Goal: Task Accomplishment & Management: Manage account settings

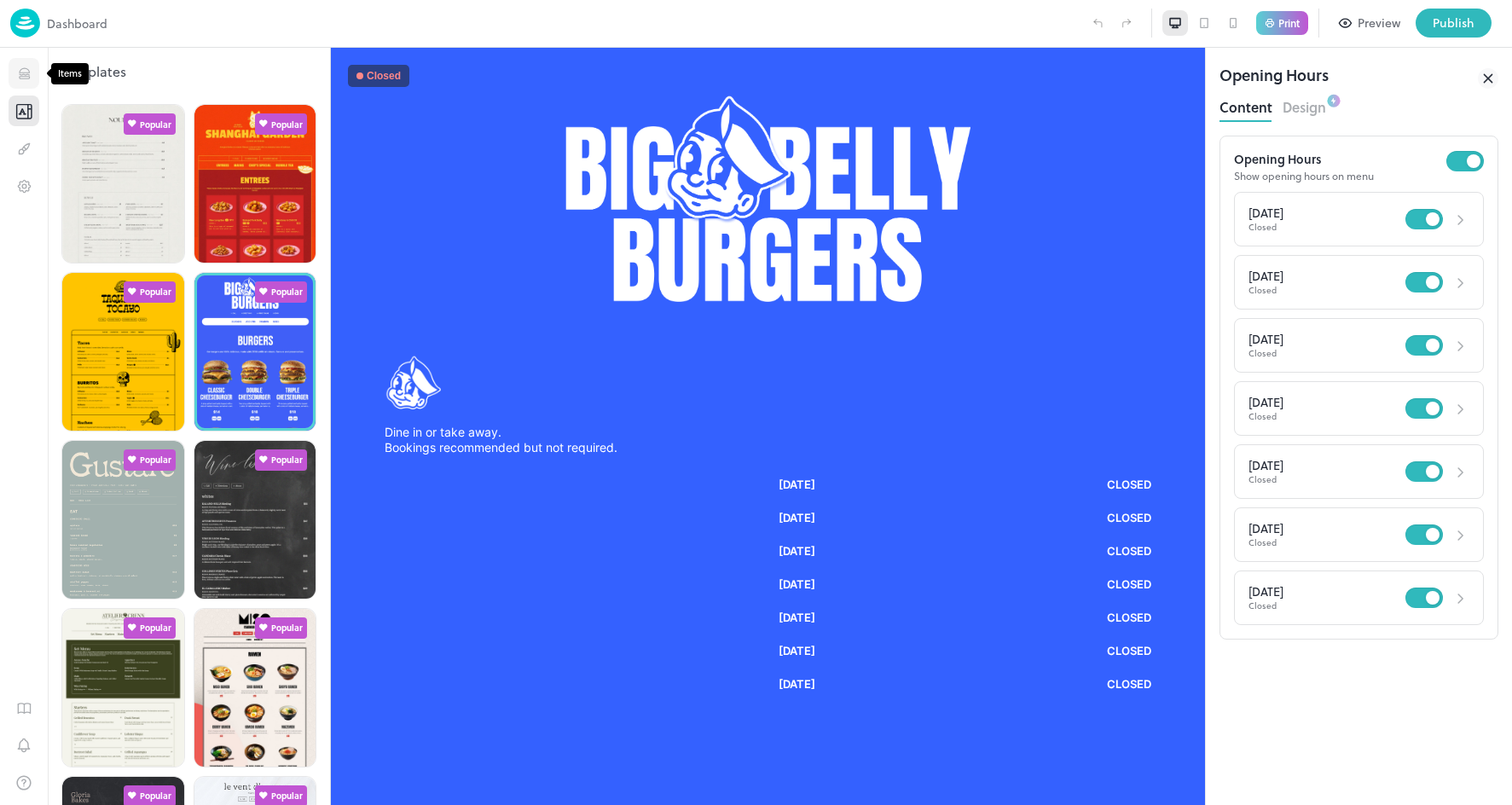
click at [26, 76] on icon "Items" at bounding box center [24, 73] width 16 height 16
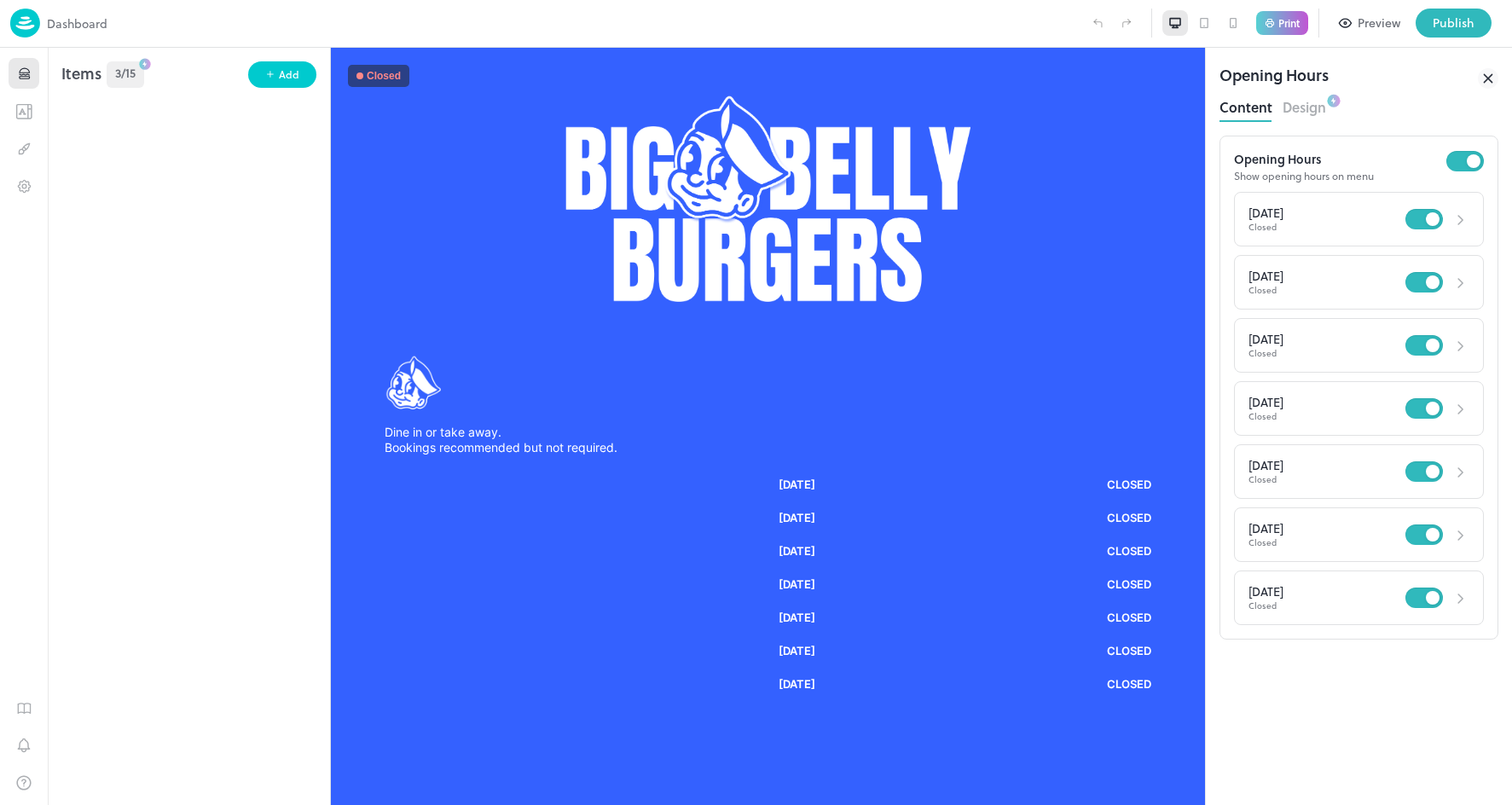
click at [26, 27] on img at bounding box center [25, 23] width 30 height 29
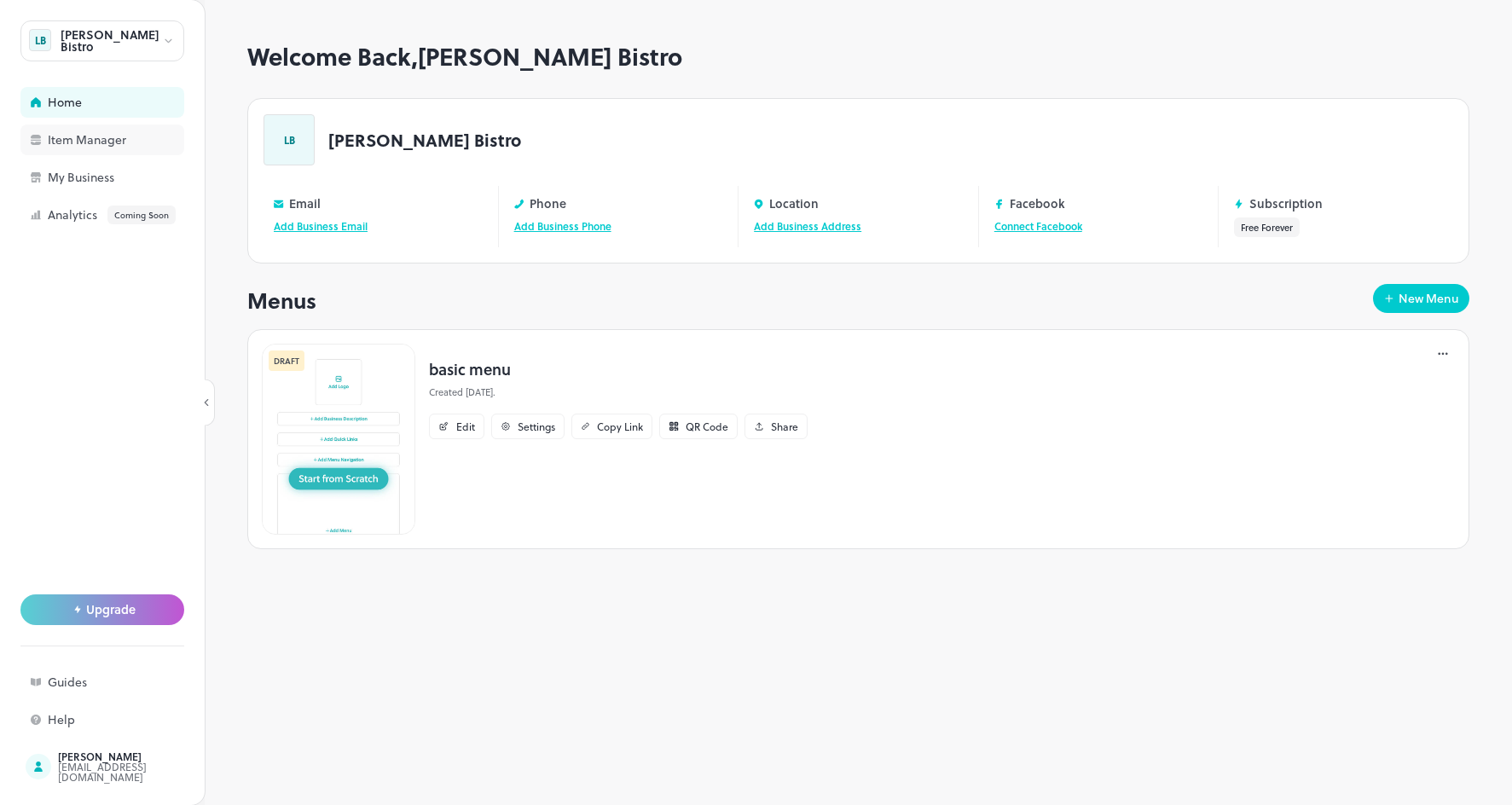
click at [67, 138] on div "Item Manager" at bounding box center [133, 140] width 171 height 12
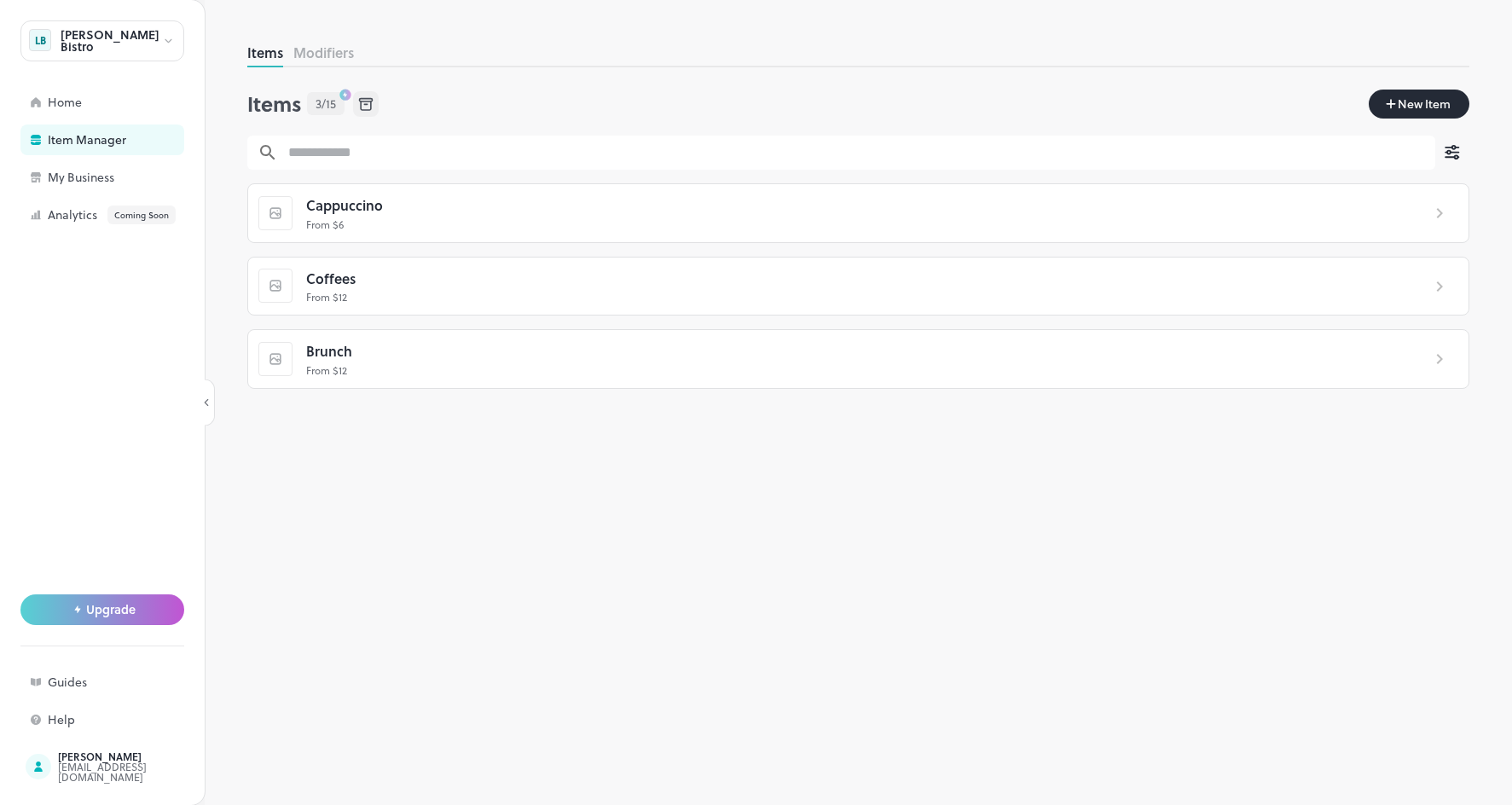
click at [328, 46] on button "Modifiers" at bounding box center [324, 52] width 61 height 20
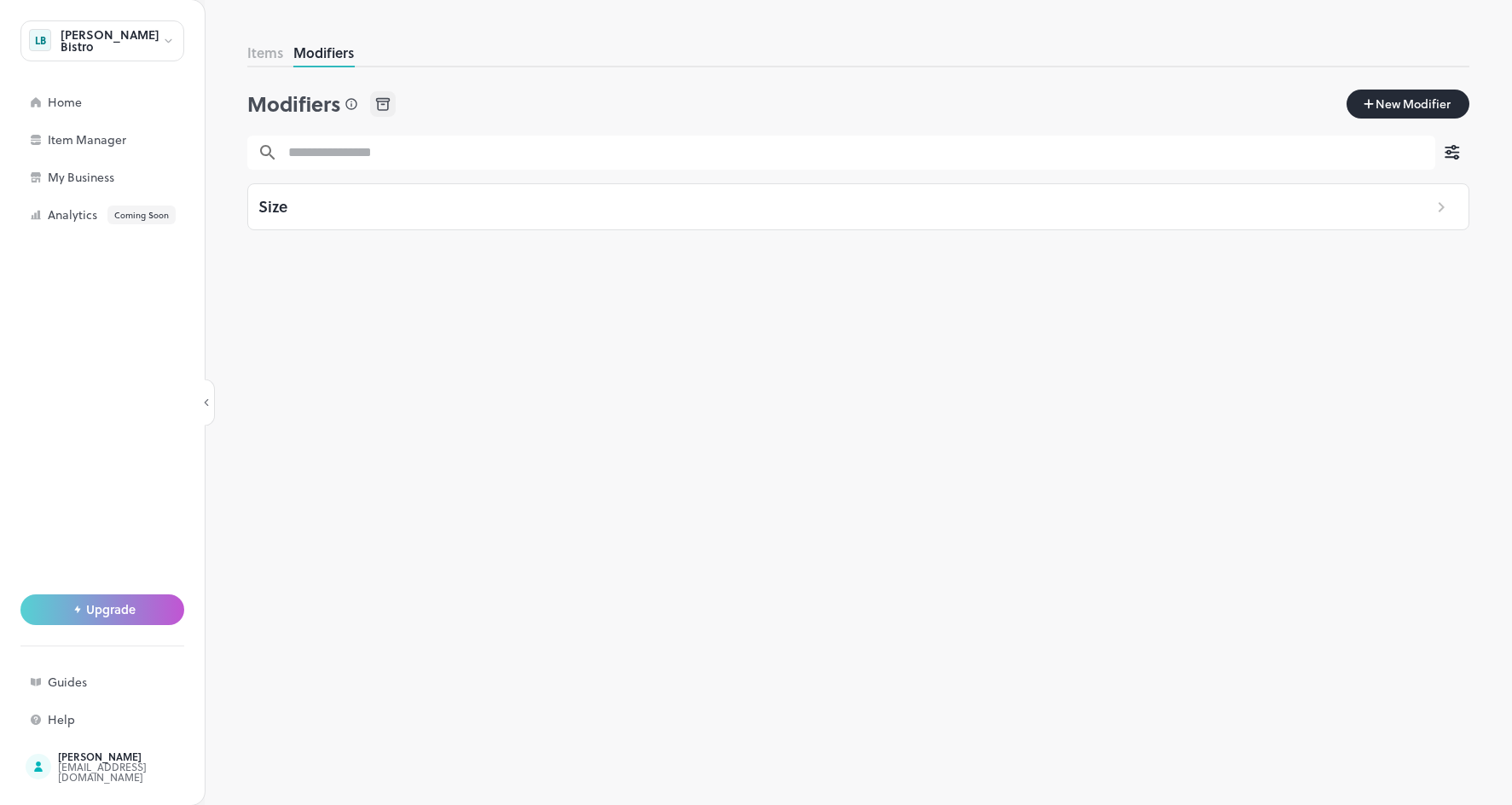
click at [1417, 107] on span "New Modifier" at bounding box center [1413, 104] width 79 height 19
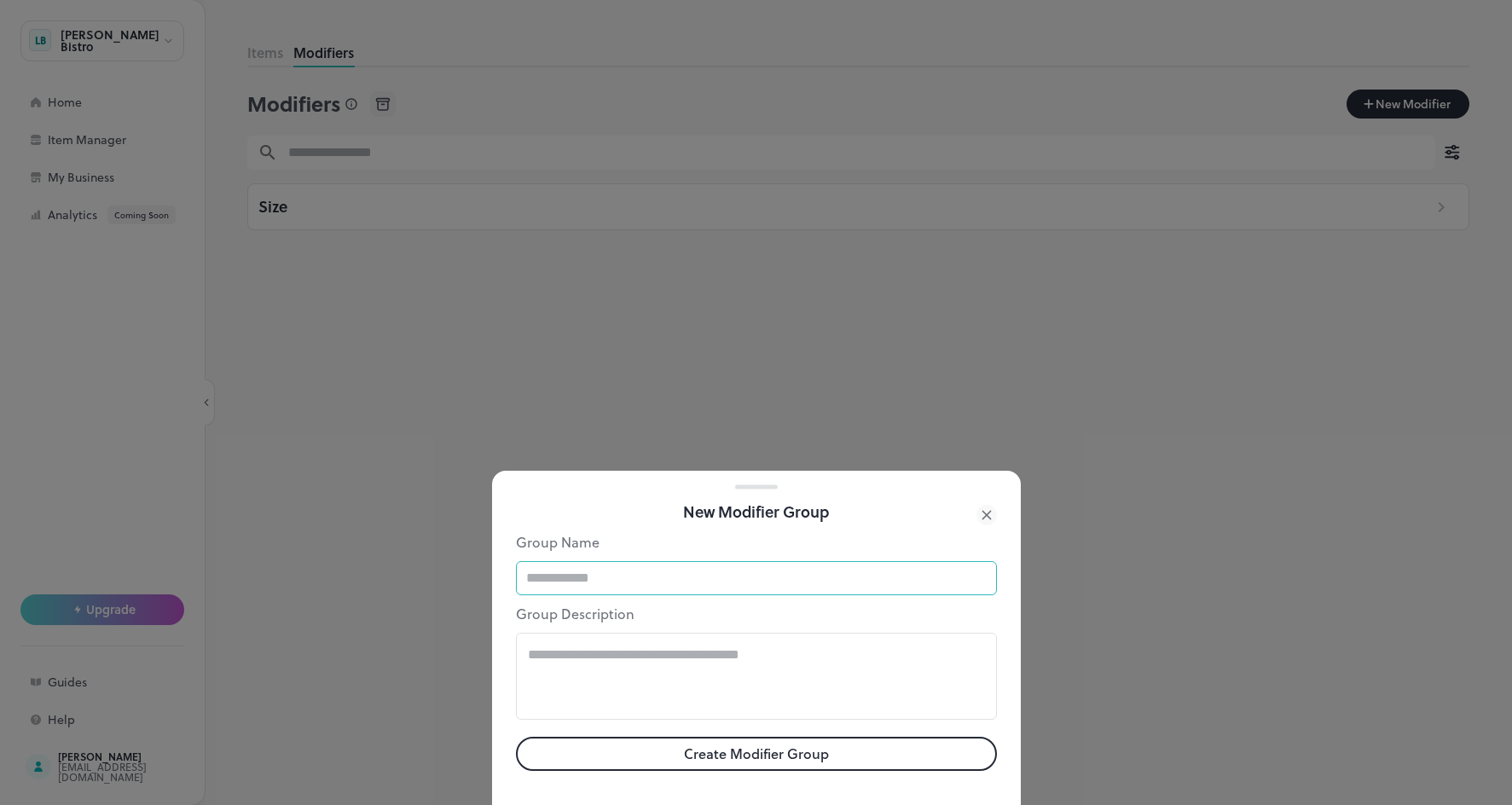
click at [638, 569] on input "text" at bounding box center [756, 578] width 481 height 34
type input "*****"
click at [757, 761] on button "Create Modifier Group" at bounding box center [756, 754] width 481 height 34
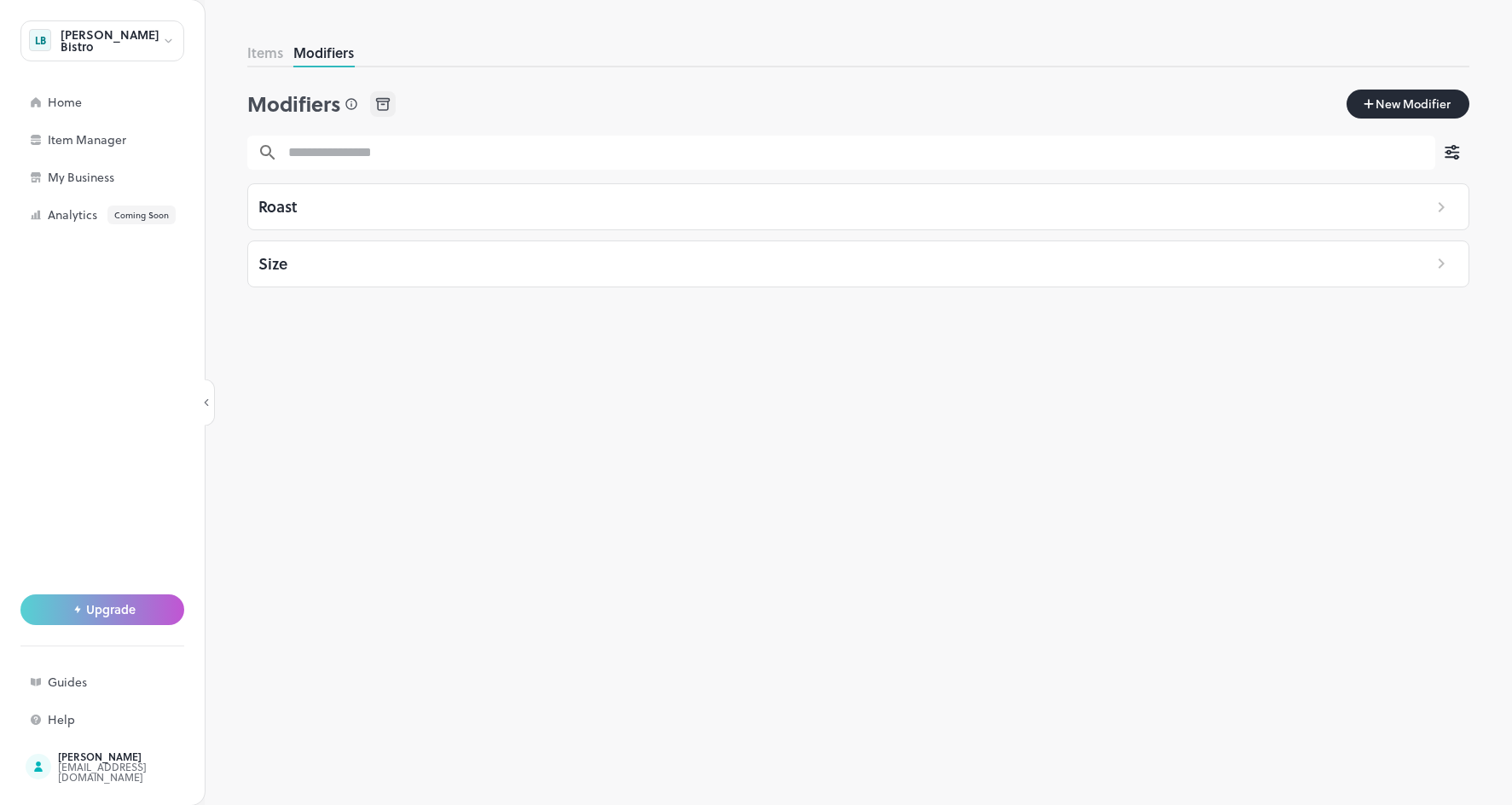
click at [346, 207] on div "Roast" at bounding box center [831, 207] width 1165 height 45
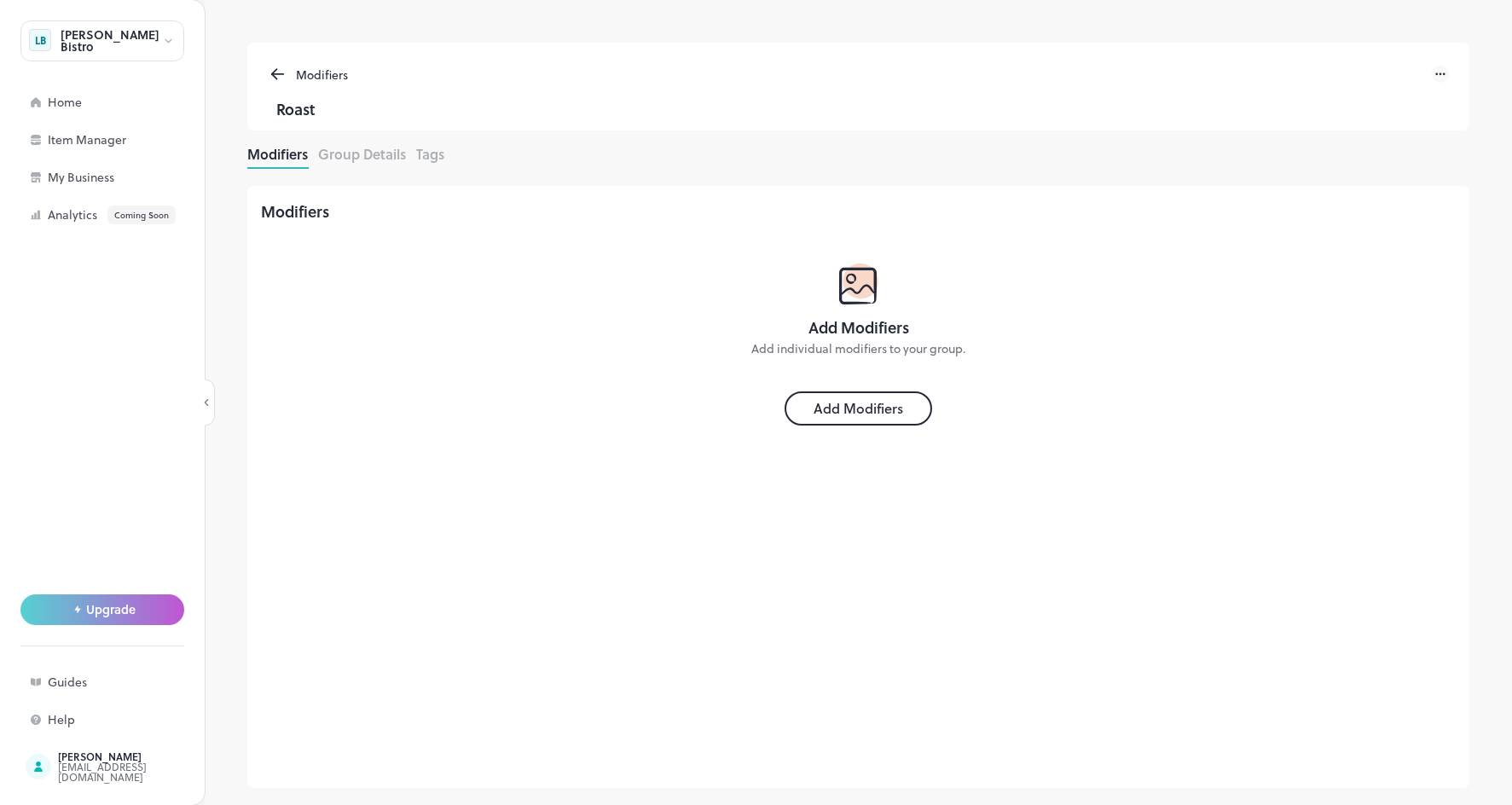
click at [875, 411] on div "Add Modifiers" at bounding box center [858, 408] width 107 height 20
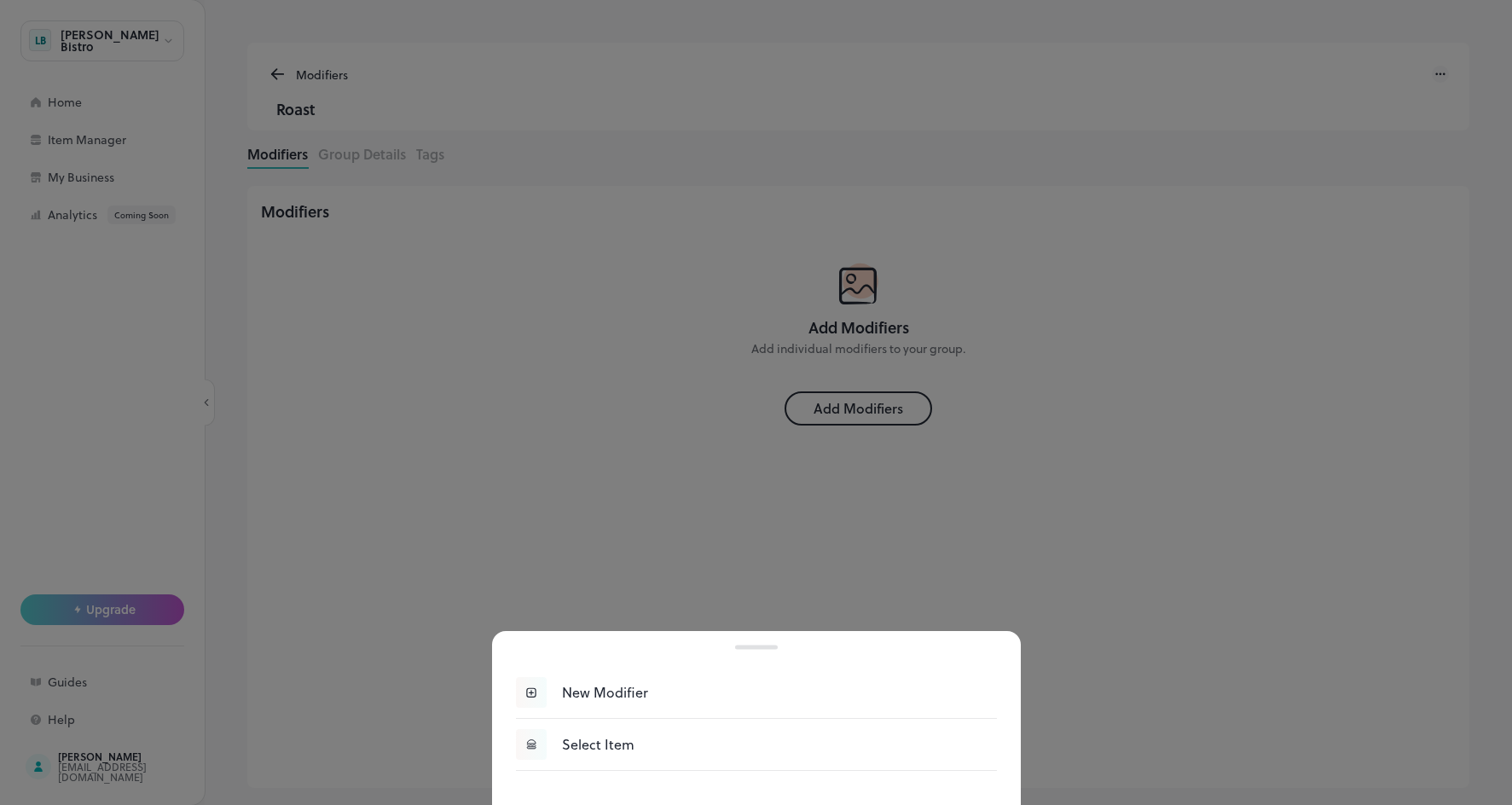
click at [569, 694] on div "New Modifier" at bounding box center [779, 692] width 435 height 20
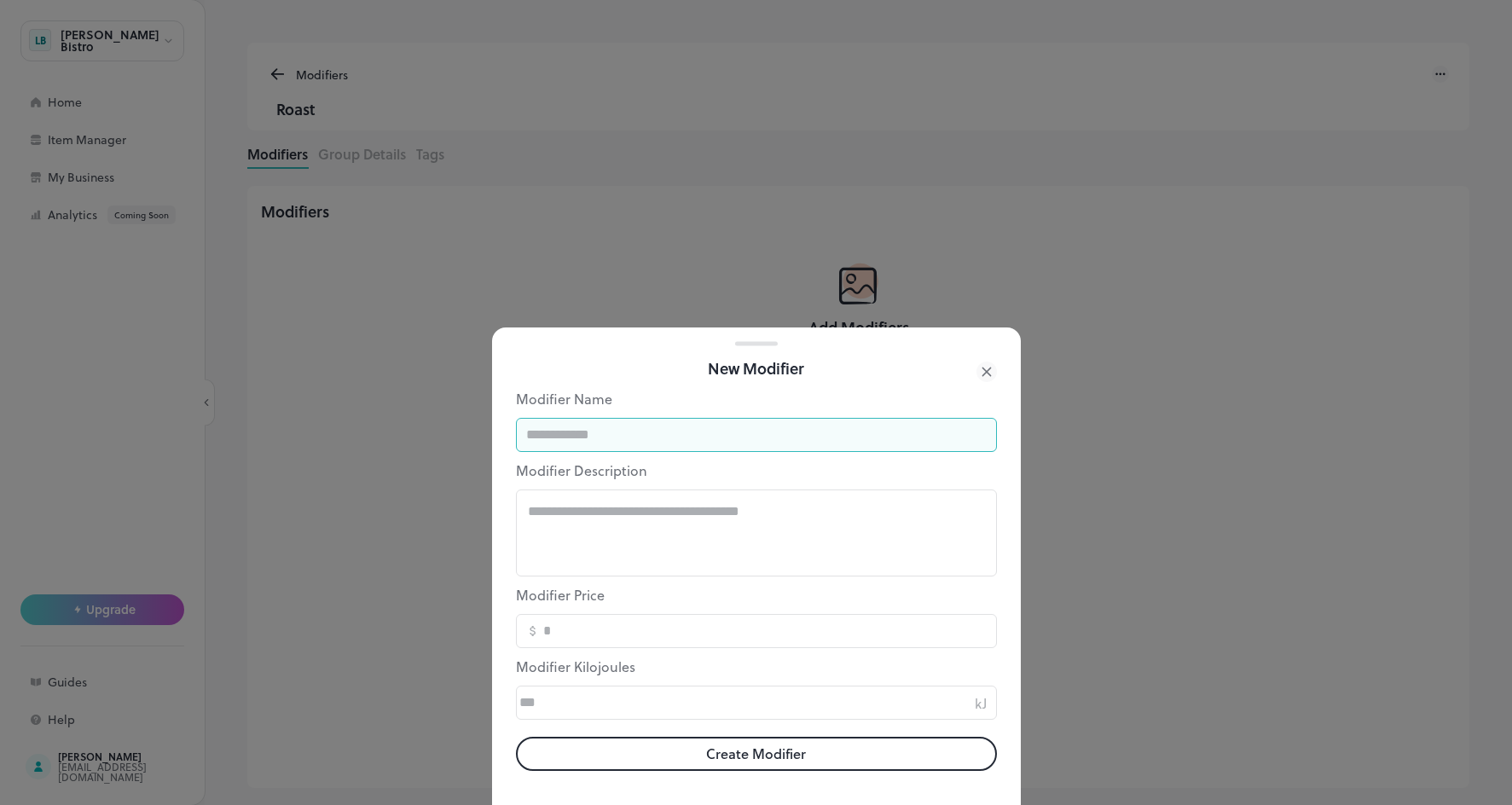
click at [582, 437] on input "text" at bounding box center [756, 435] width 481 height 34
type input "*******"
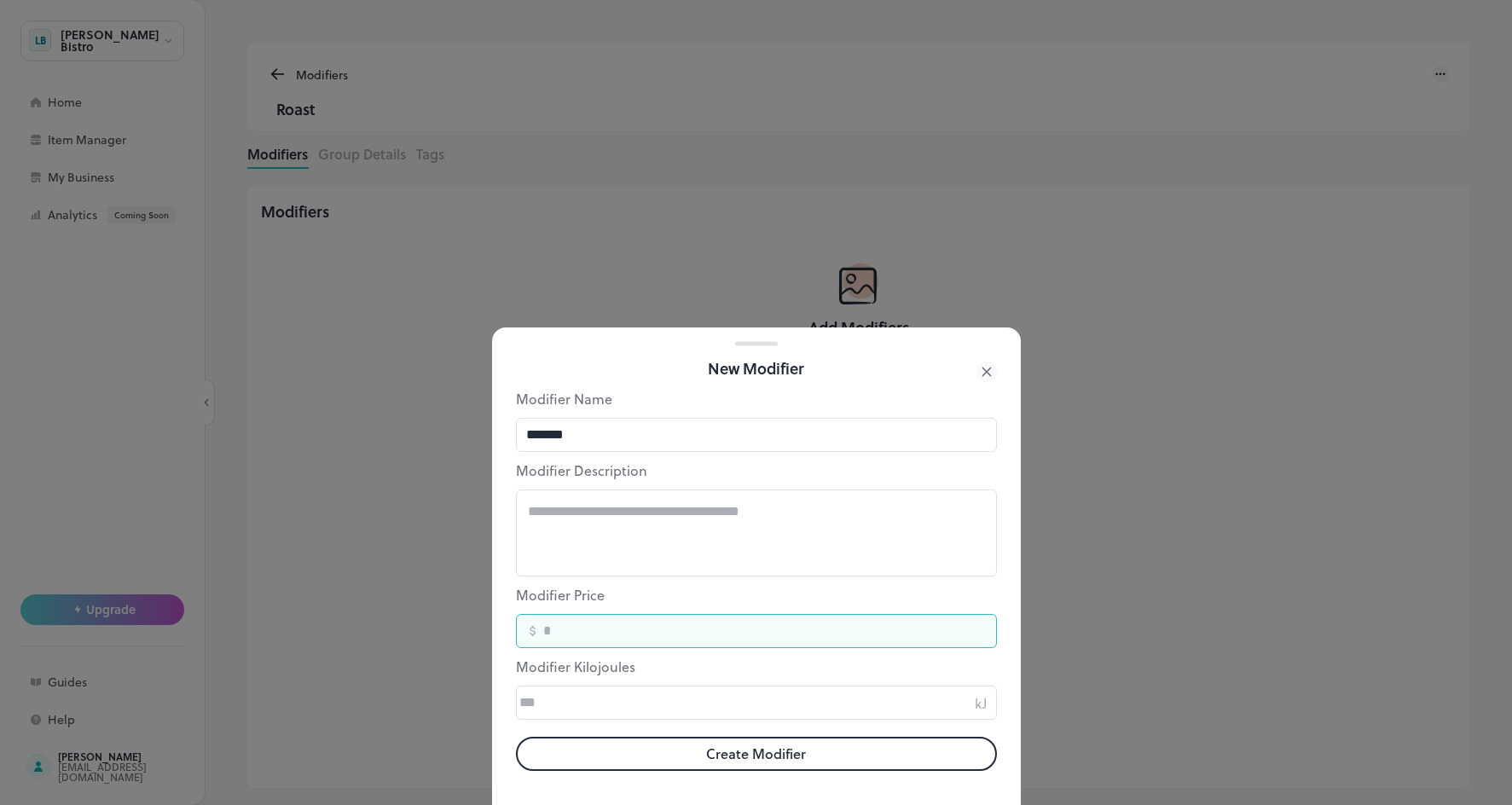
click at [641, 633] on input "number" at bounding box center [768, 631] width 457 height 34
type input "*"
click at [751, 752] on button "Create Modifier" at bounding box center [756, 754] width 481 height 34
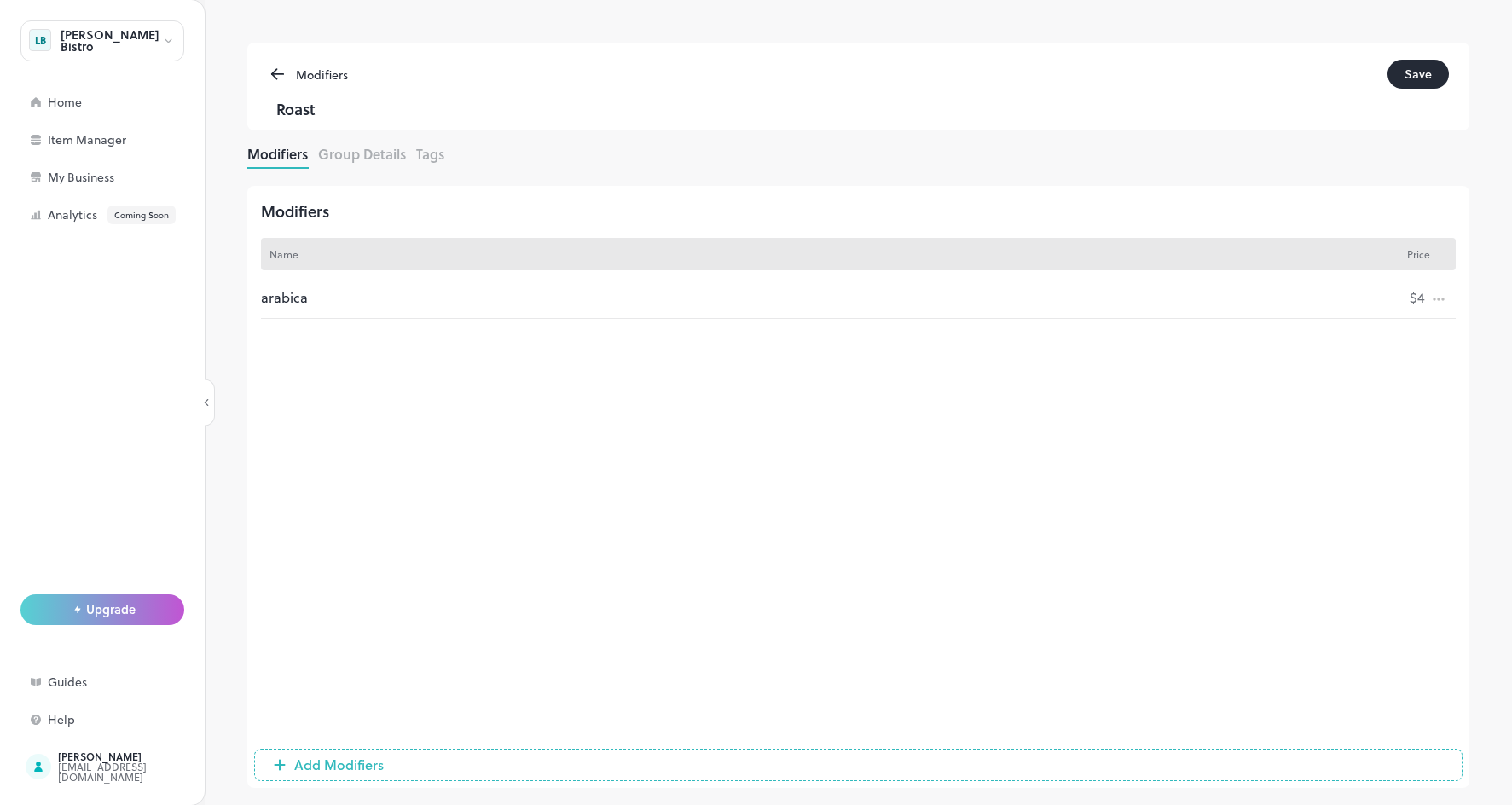
click at [366, 160] on button "Group Details" at bounding box center [362, 154] width 88 height 20
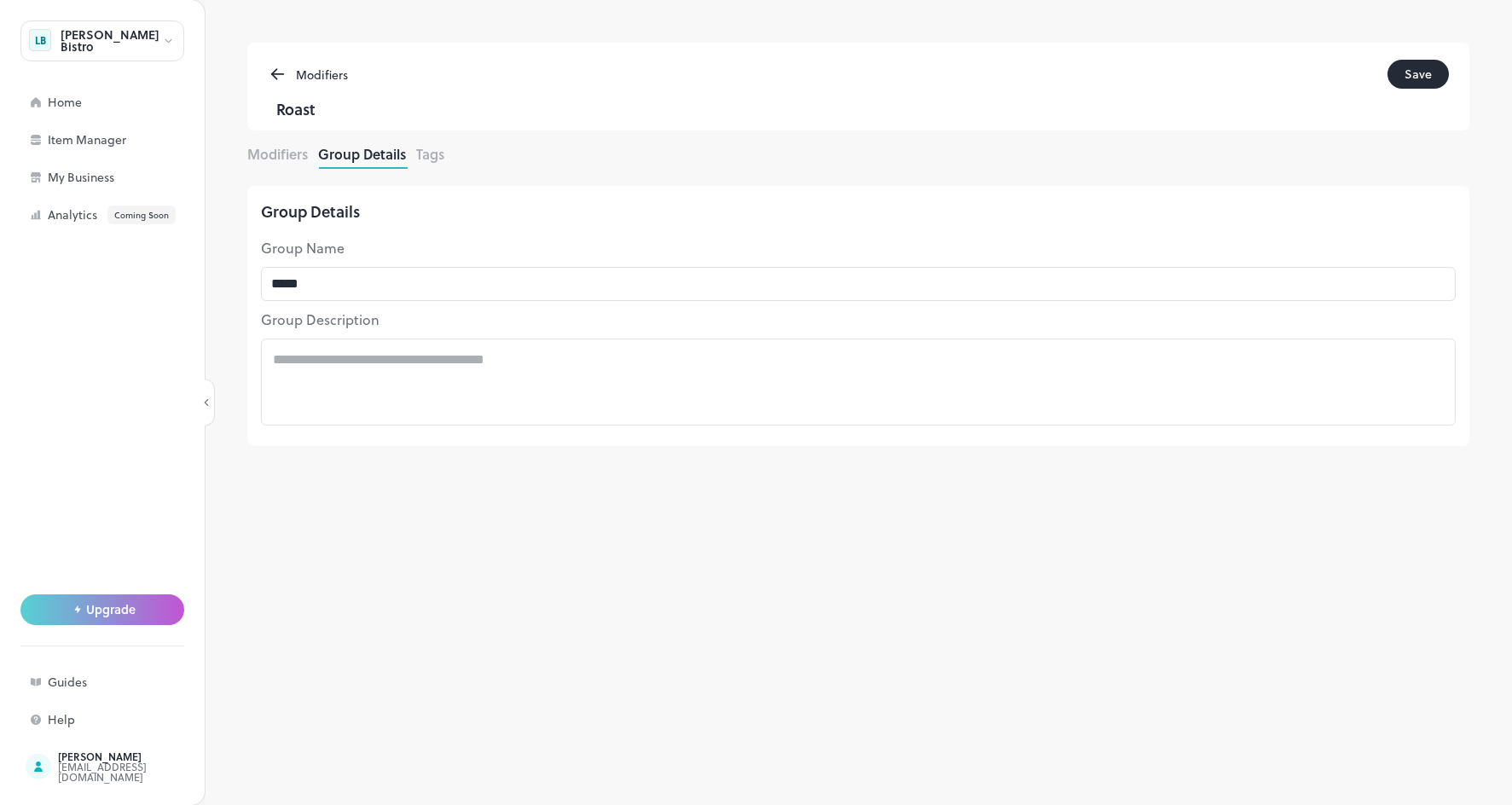
click at [438, 159] on button "Tags" at bounding box center [429, 154] width 28 height 20
click at [264, 157] on button "Modifiers" at bounding box center [277, 154] width 61 height 20
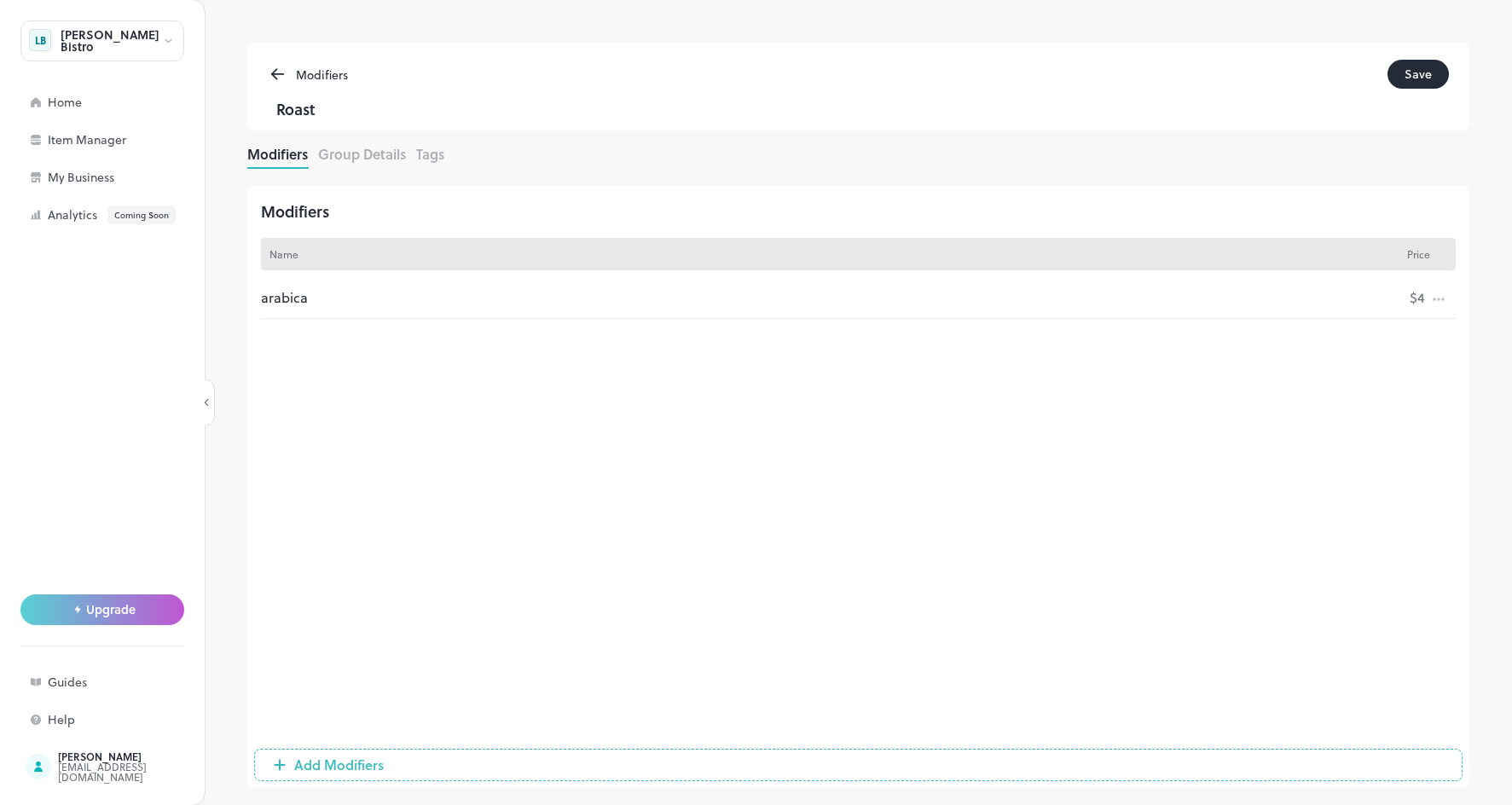
click at [1409, 77] on button "Save" at bounding box center [1418, 74] width 61 height 29
click at [336, 759] on span "Add Modifiers" at bounding box center [339, 765] width 107 height 20
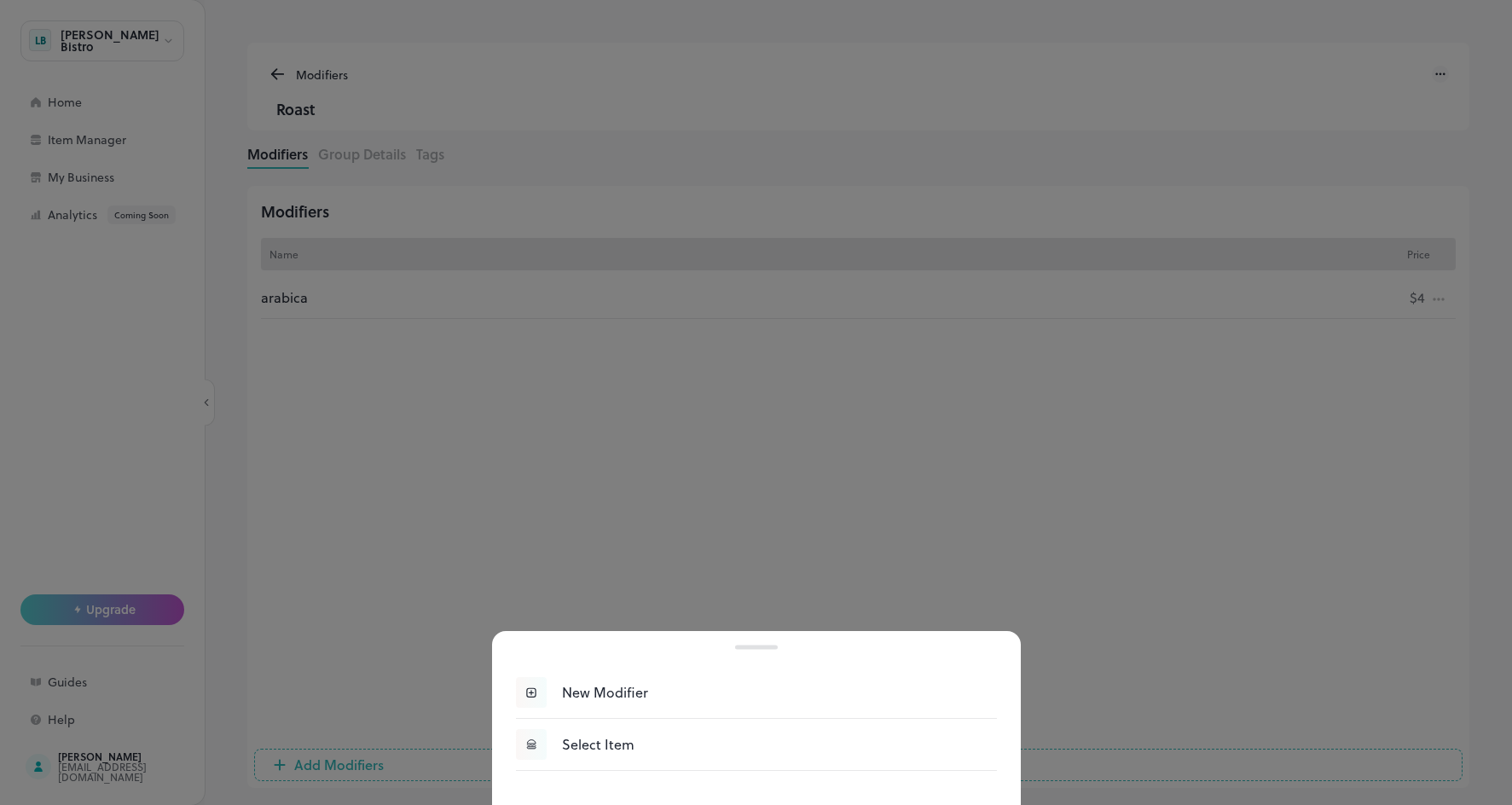
click at [528, 691] on icon at bounding box center [531, 692] width 14 height 14
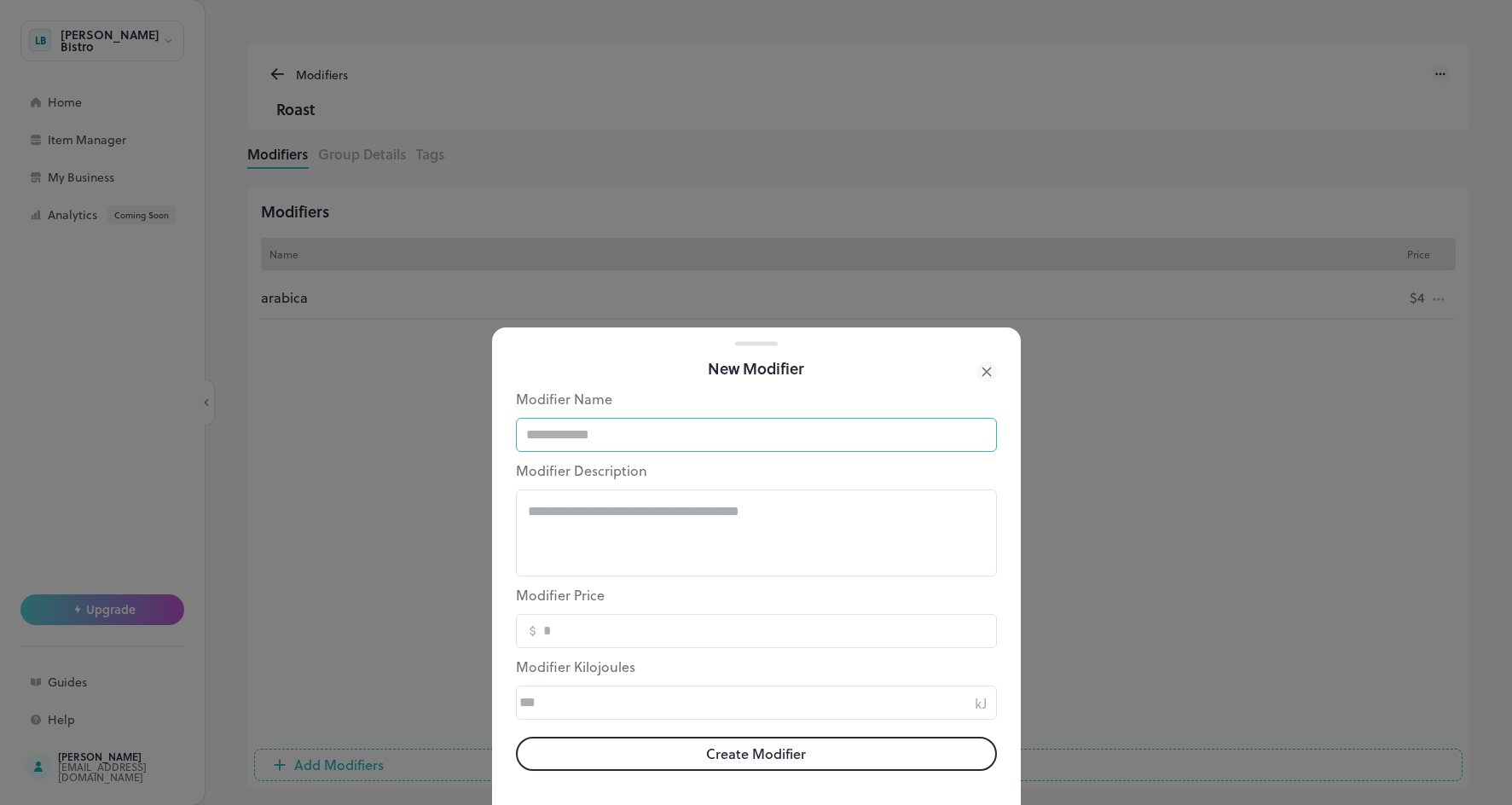
click at [607, 443] on input "text" at bounding box center [756, 435] width 481 height 34
type input "*"
type input "*******"
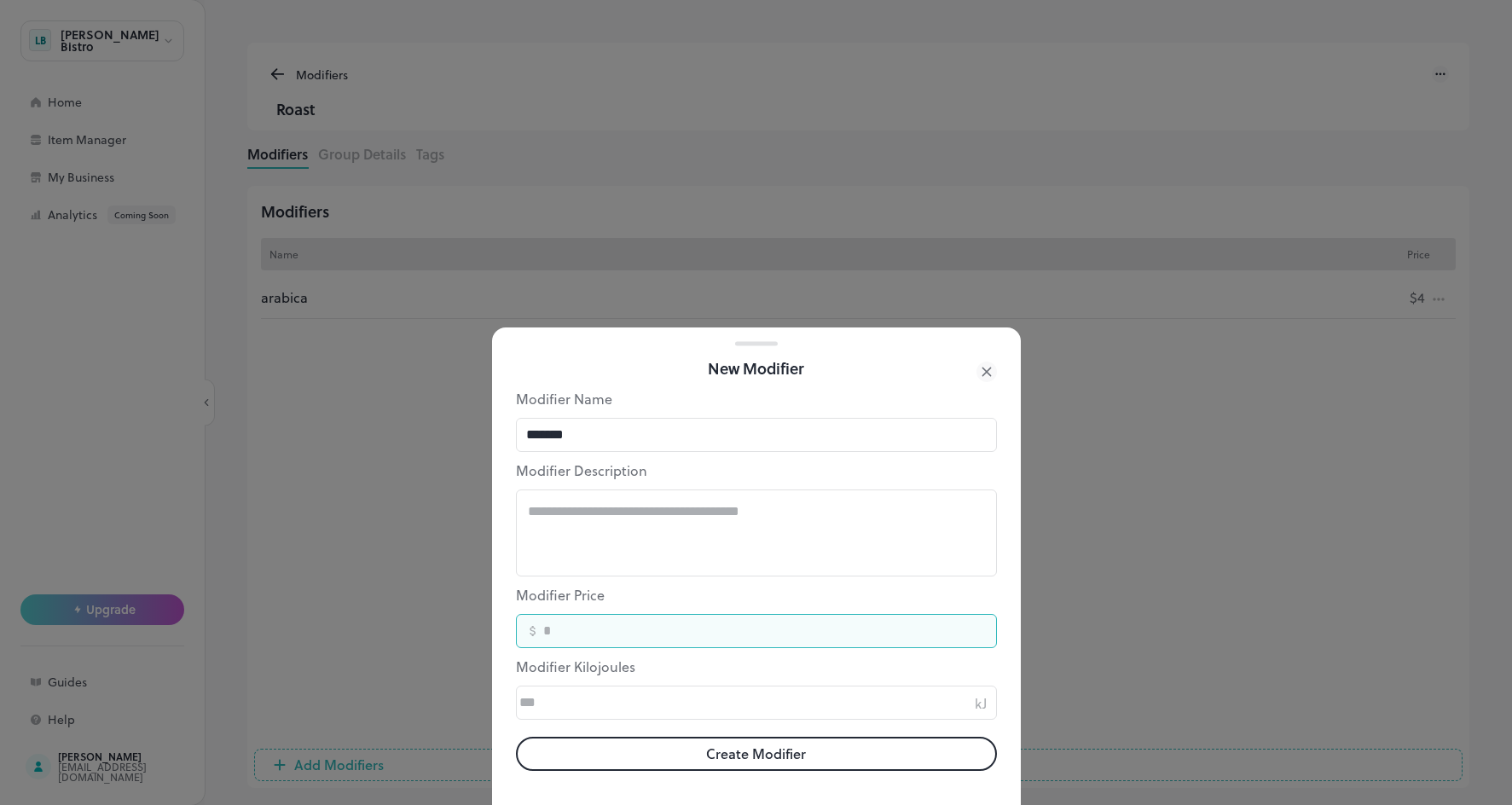
drag, startPoint x: 542, startPoint y: 632, endPoint x: 560, endPoint y: 635, distance: 18.2
click at [542, 632] on input "number" at bounding box center [768, 631] width 457 height 34
type input "*"
click at [734, 751] on button "Create Modifier" at bounding box center [756, 754] width 481 height 34
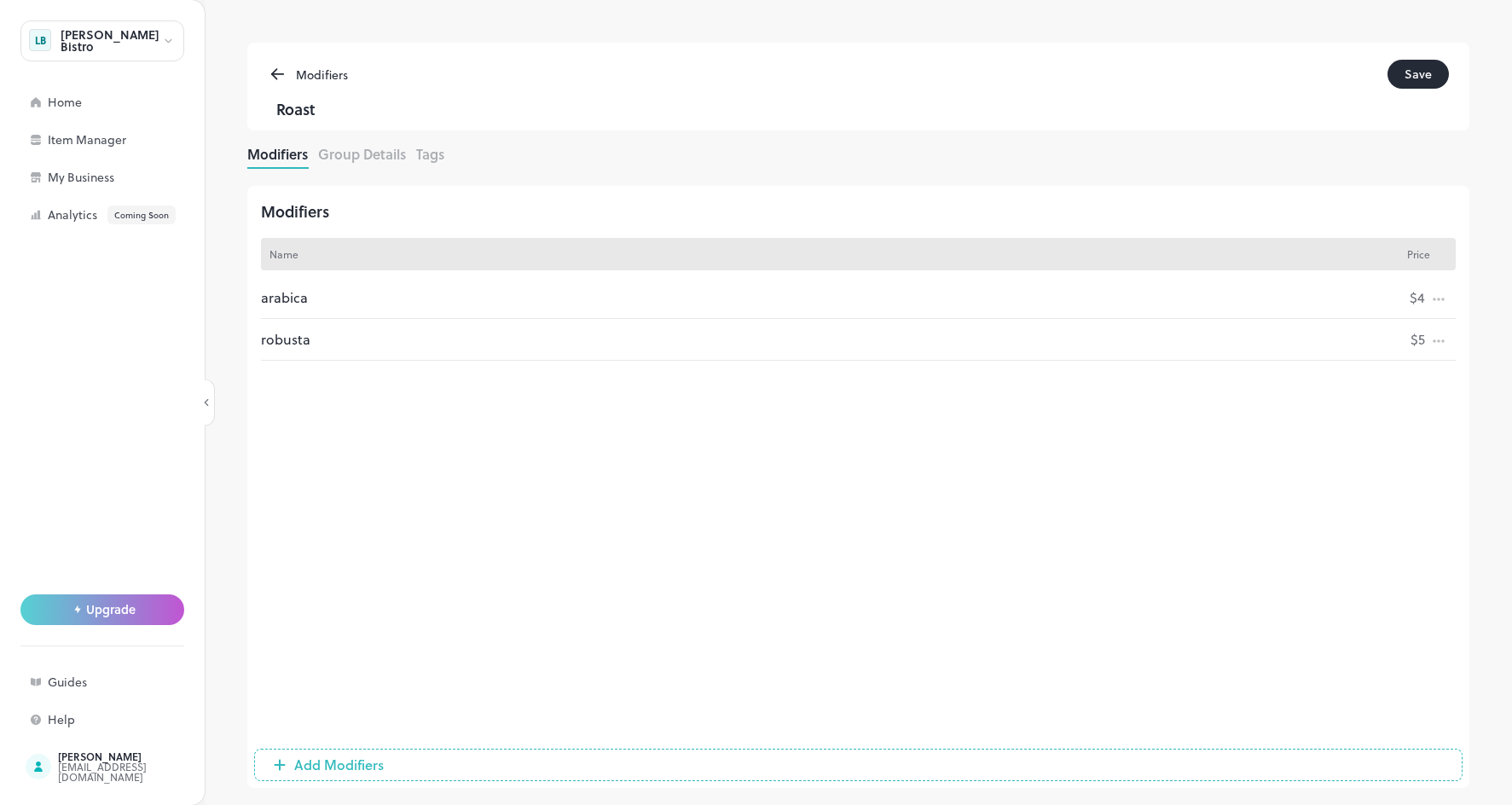
click at [1410, 79] on button "Save" at bounding box center [1418, 74] width 61 height 29
click at [279, 70] on icon at bounding box center [277, 74] width 20 height 20
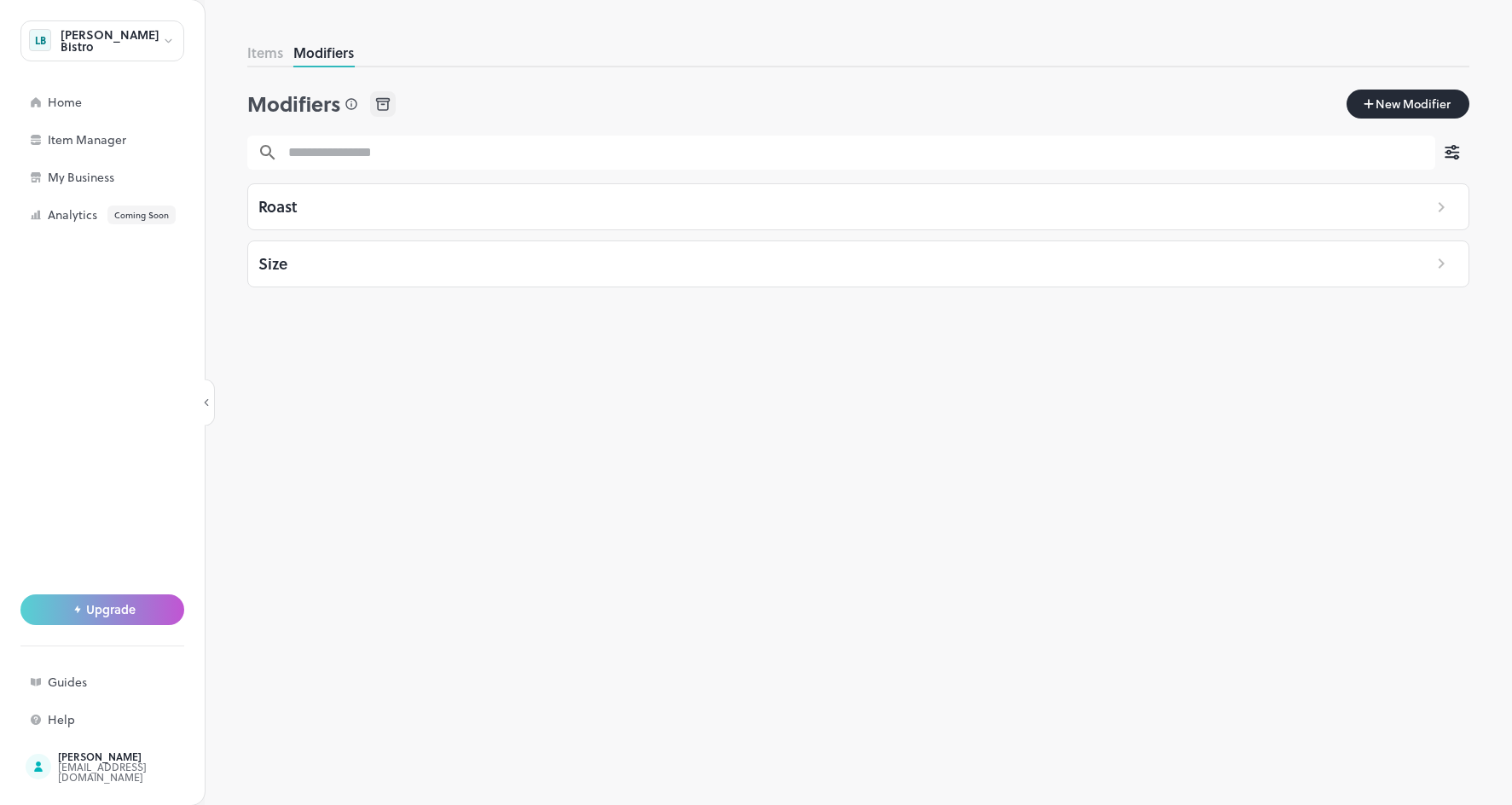
click at [303, 268] on div "Size" at bounding box center [831, 264] width 1165 height 45
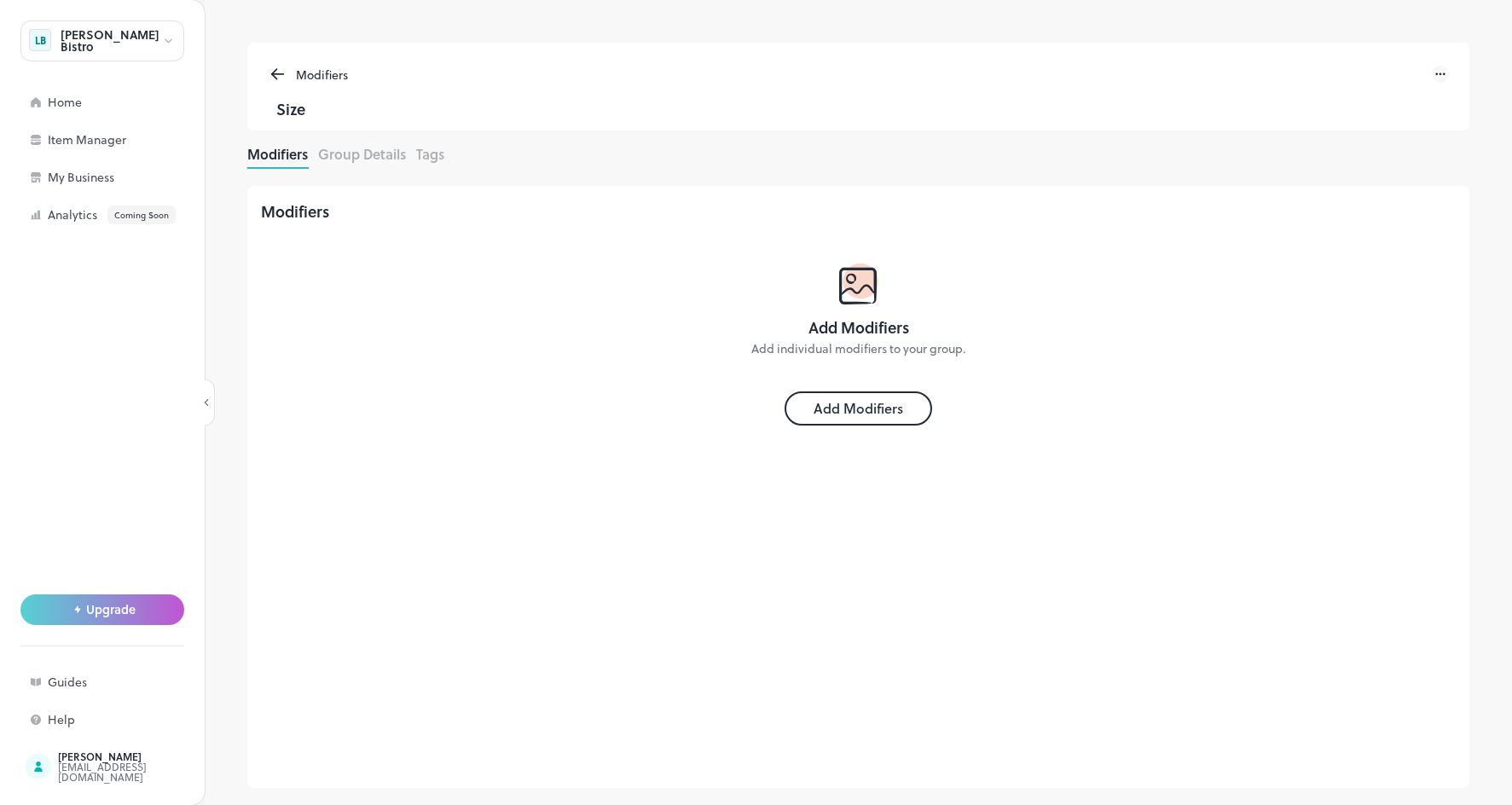
click at [298, 75] on div "Modifiers" at bounding box center [318, 74] width 61 height 18
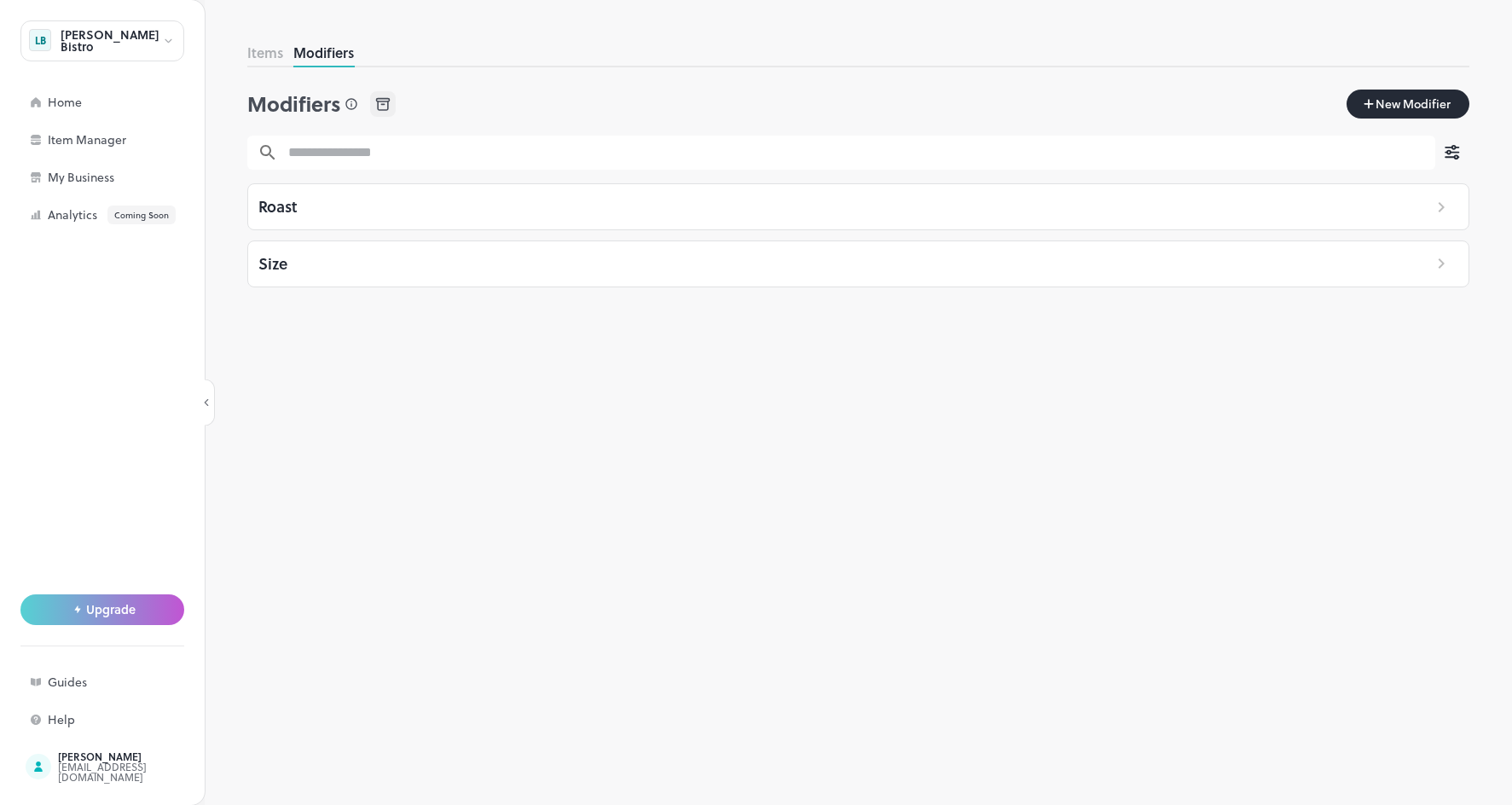
click at [266, 56] on button "Items" at bounding box center [266, 52] width 36 height 20
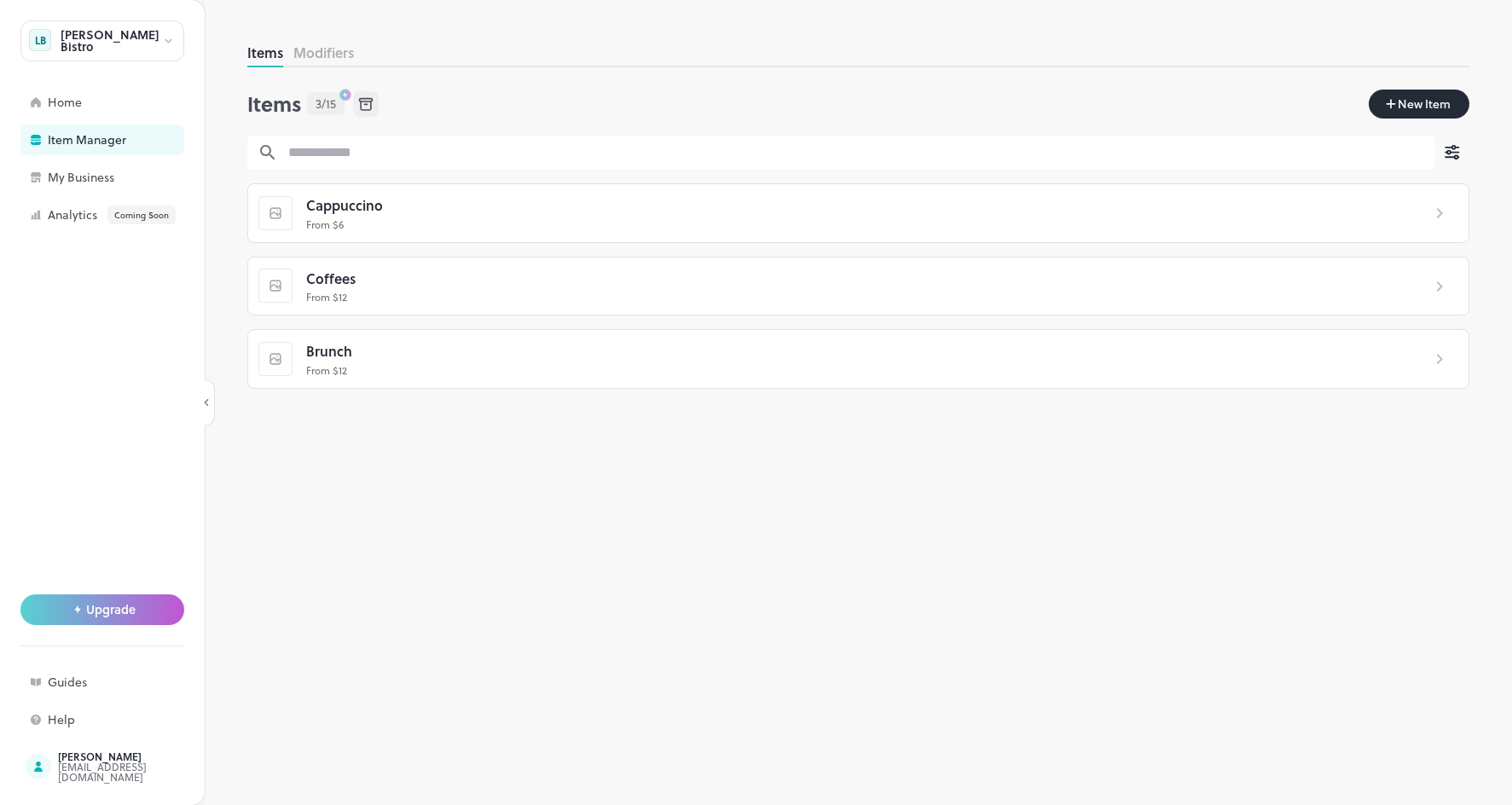
click at [350, 279] on span "Coffees" at bounding box center [331, 279] width 50 height 22
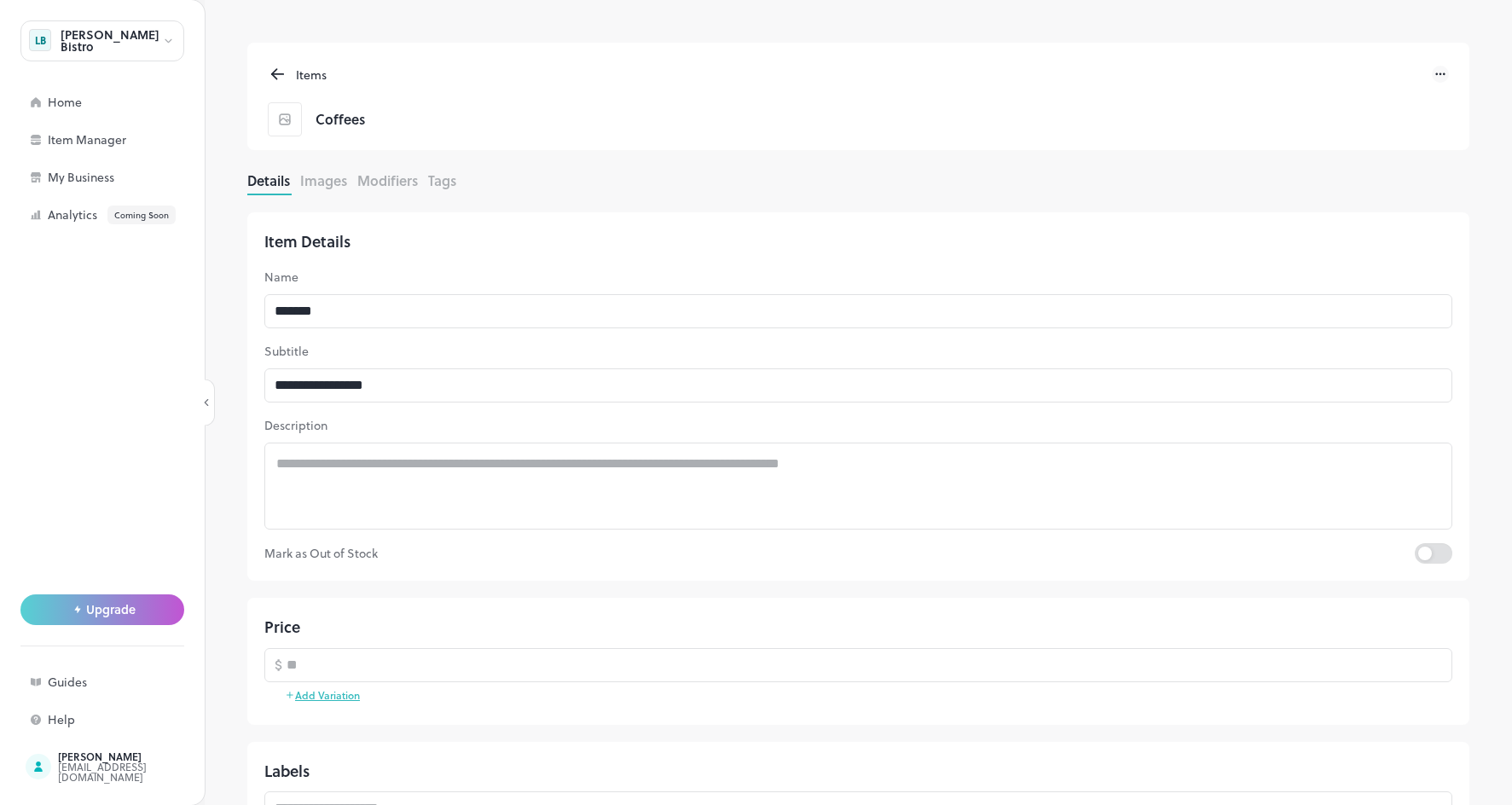
click at [394, 182] on button "Modifiers" at bounding box center [387, 180] width 61 height 20
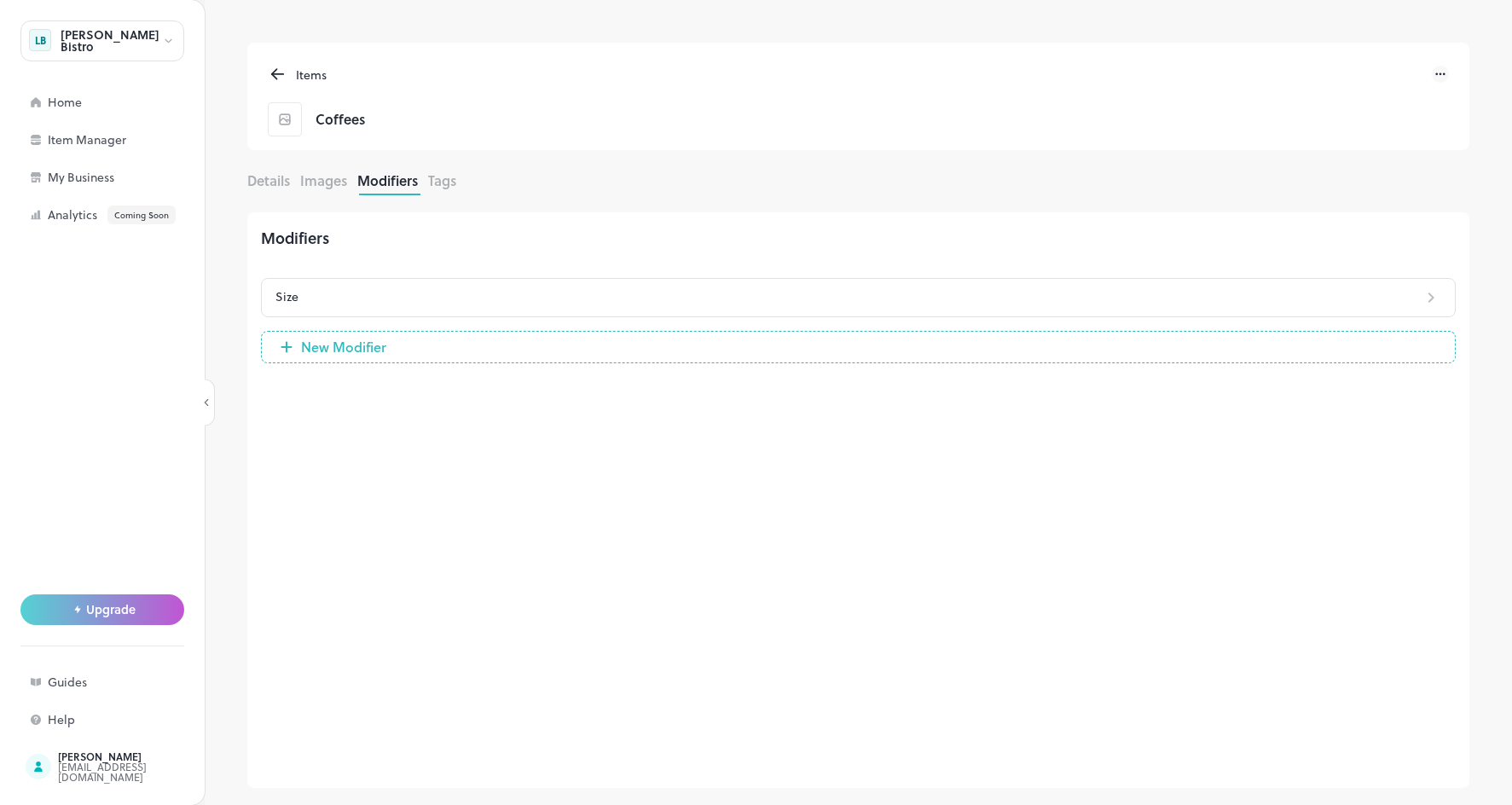
click at [275, 70] on icon at bounding box center [277, 74] width 20 height 20
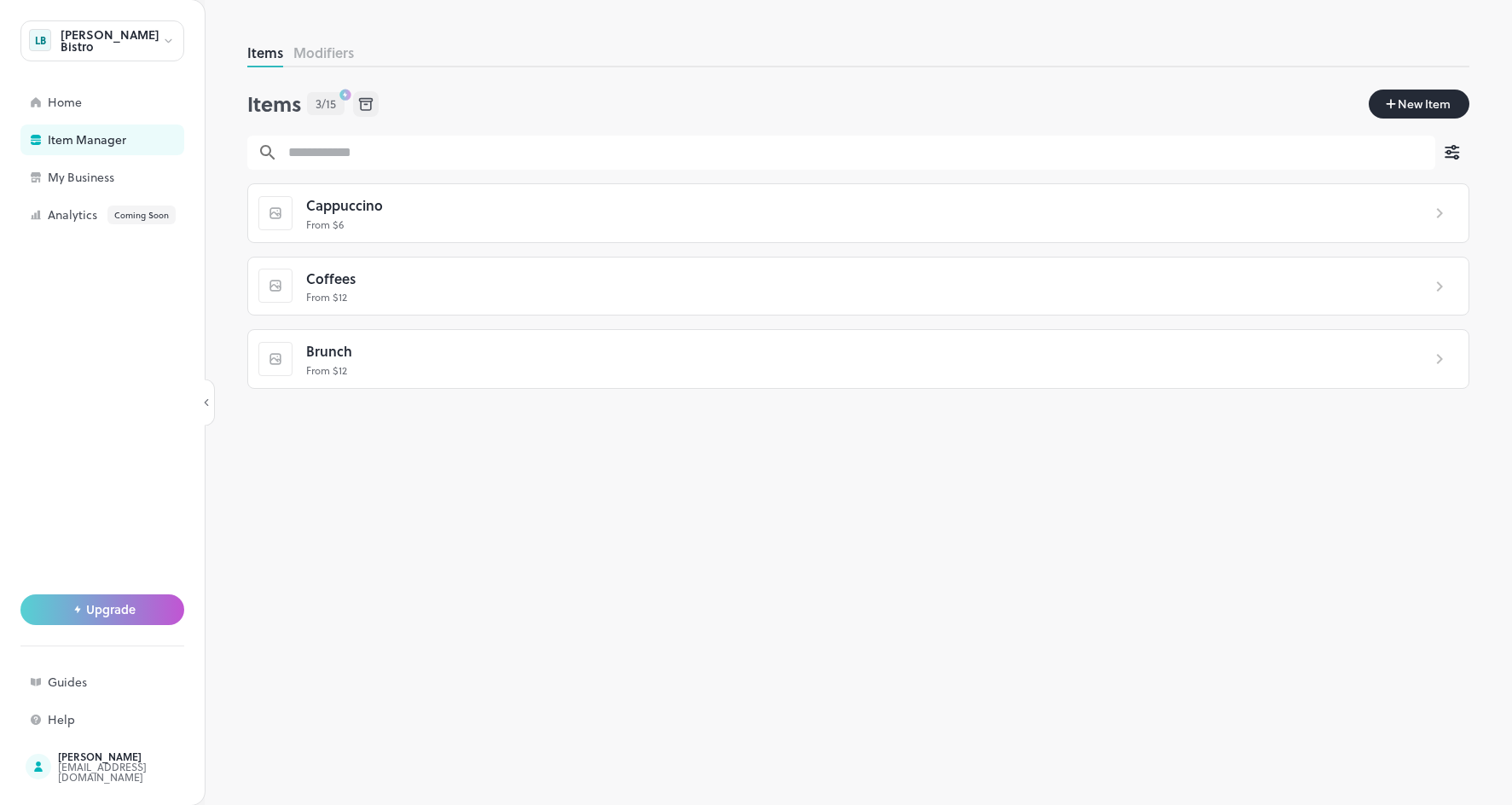
click at [324, 54] on button "Modifiers" at bounding box center [324, 52] width 61 height 20
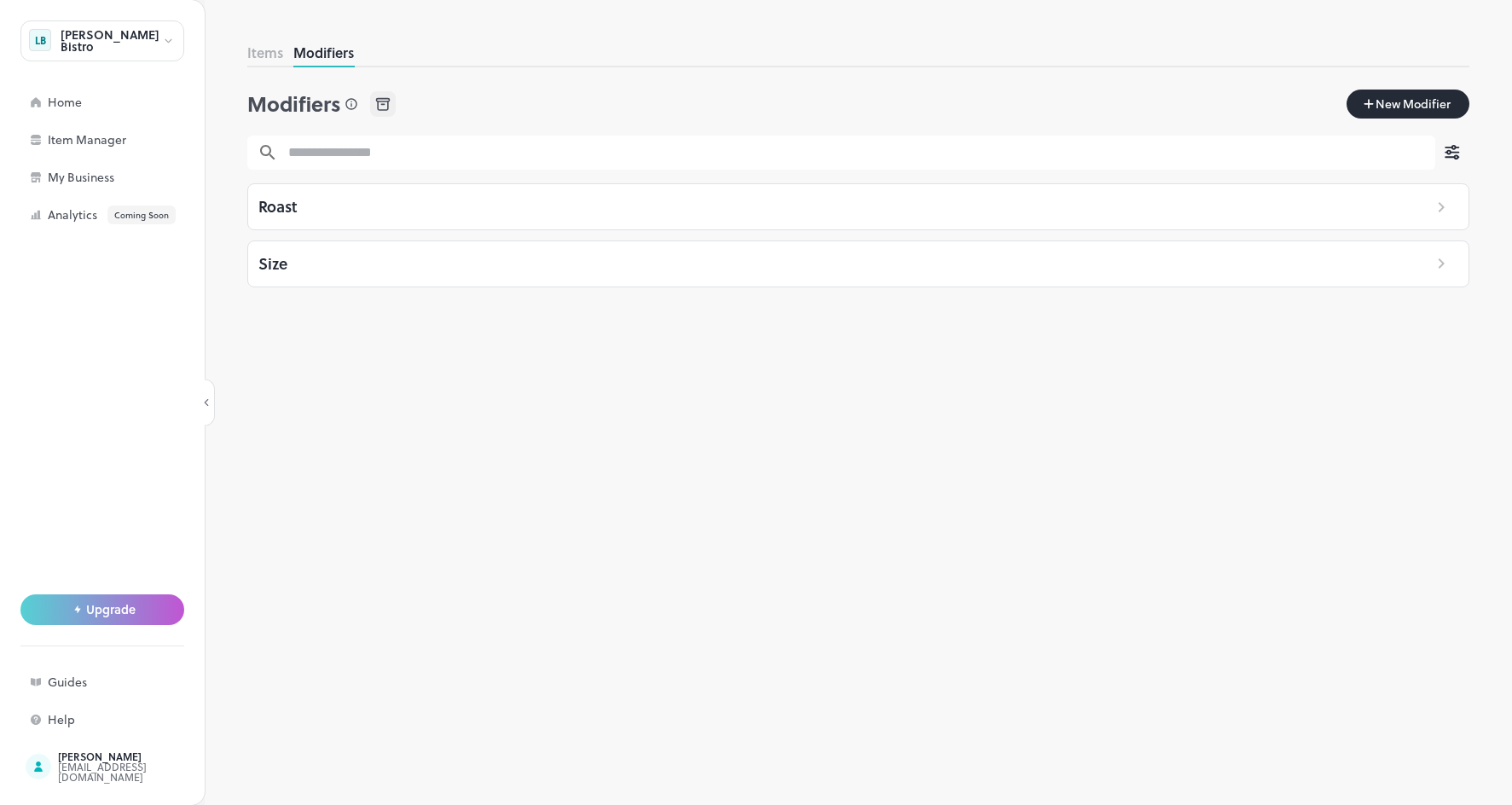
click at [277, 53] on button "Items" at bounding box center [266, 52] width 36 height 20
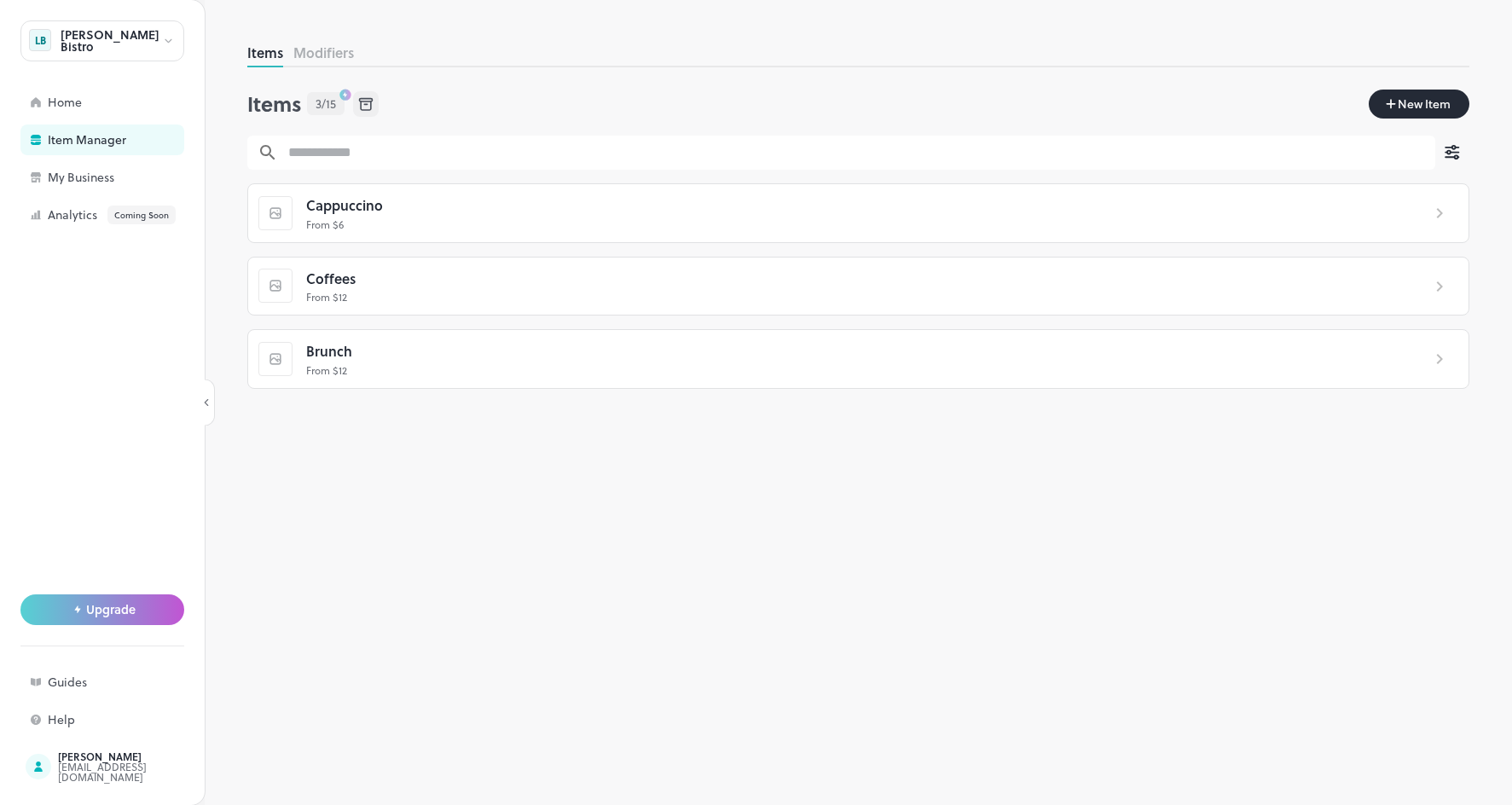
click at [344, 271] on span "Coffees" at bounding box center [331, 279] width 50 height 22
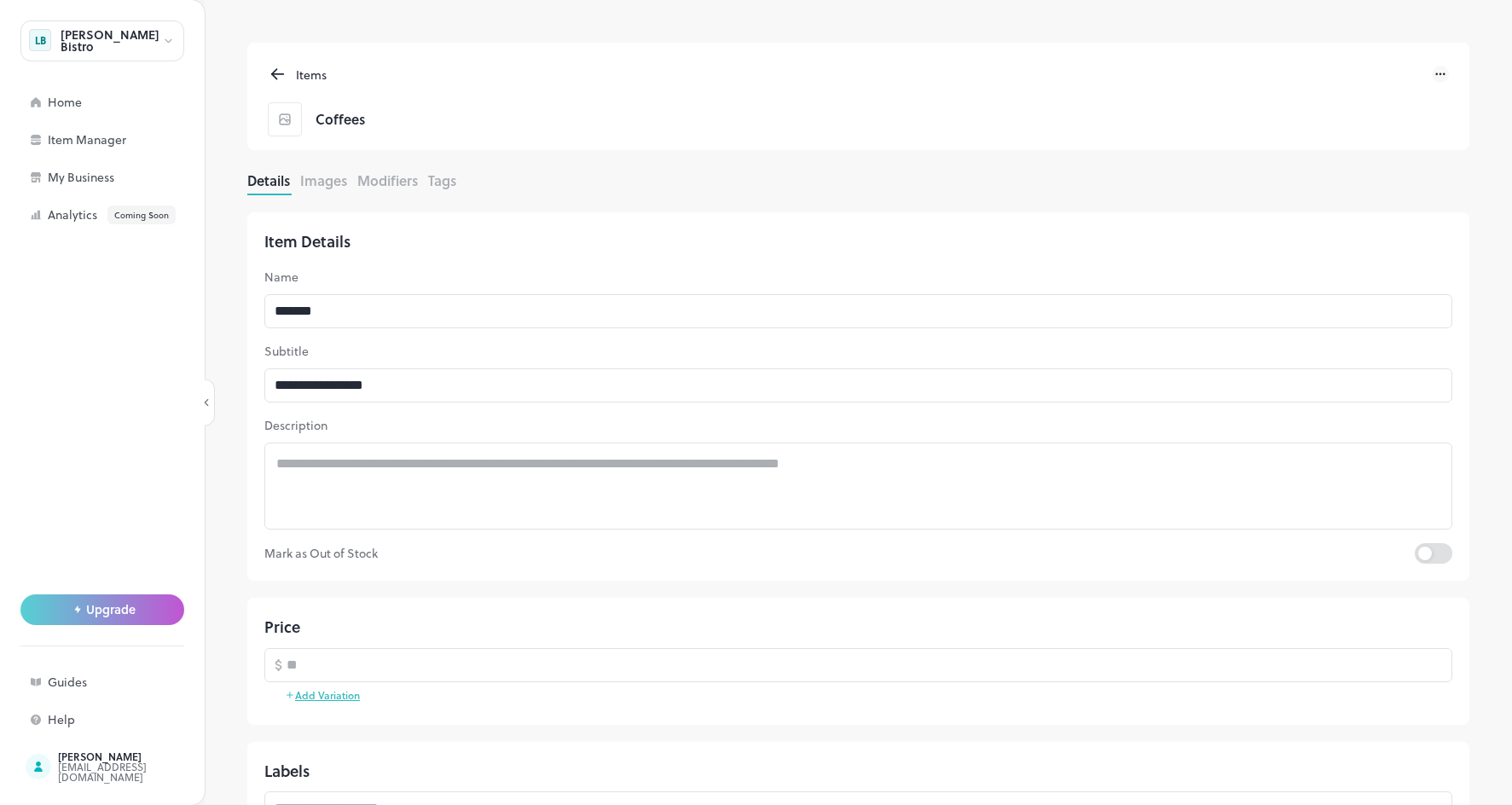
drag, startPoint x: 376, startPoint y: 178, endPoint x: 391, endPoint y: 184, distance: 16.2
click at [376, 178] on button "Modifiers" at bounding box center [387, 180] width 61 height 20
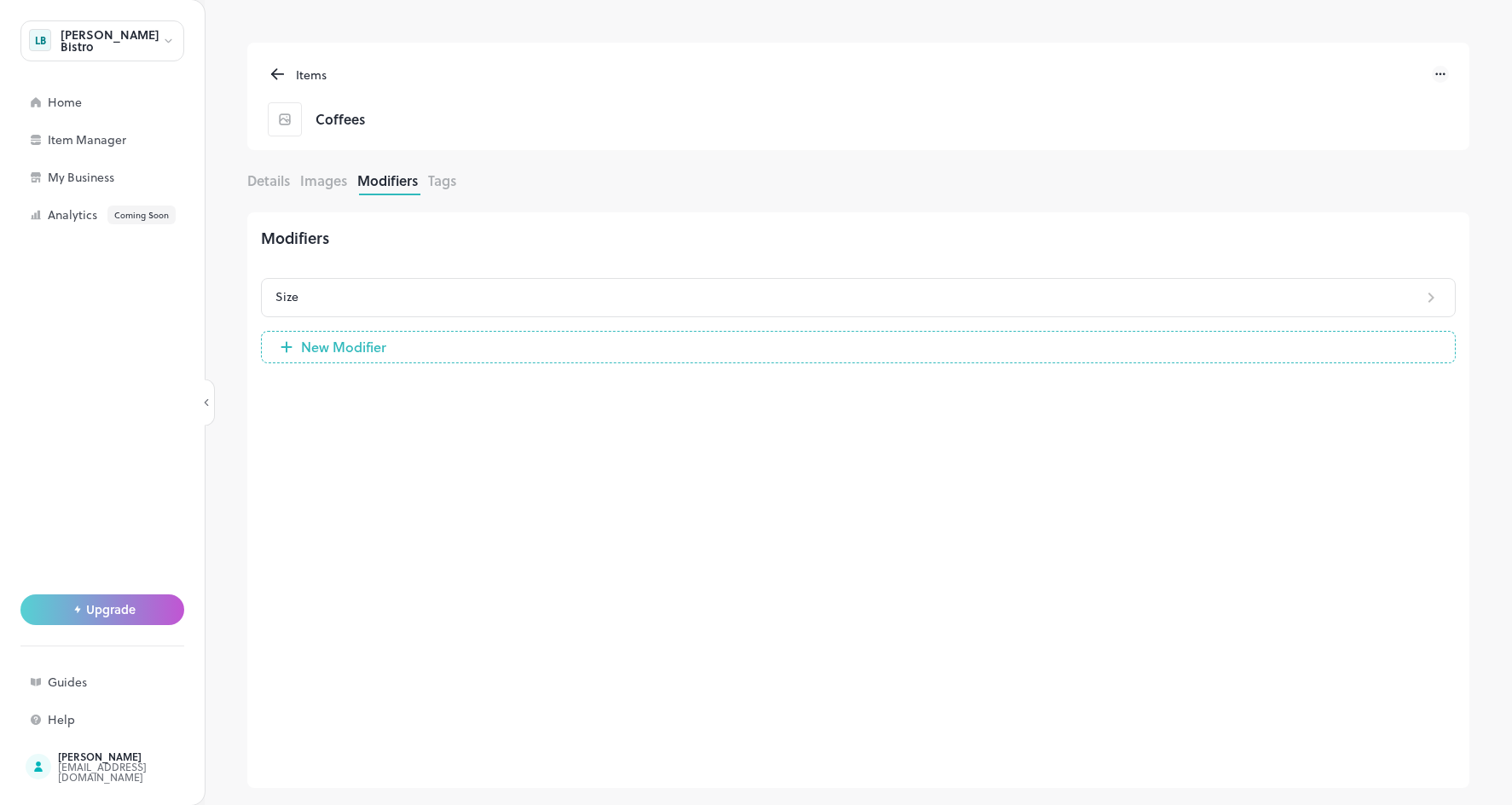
click at [274, 72] on icon at bounding box center [275, 72] width 5 height 5
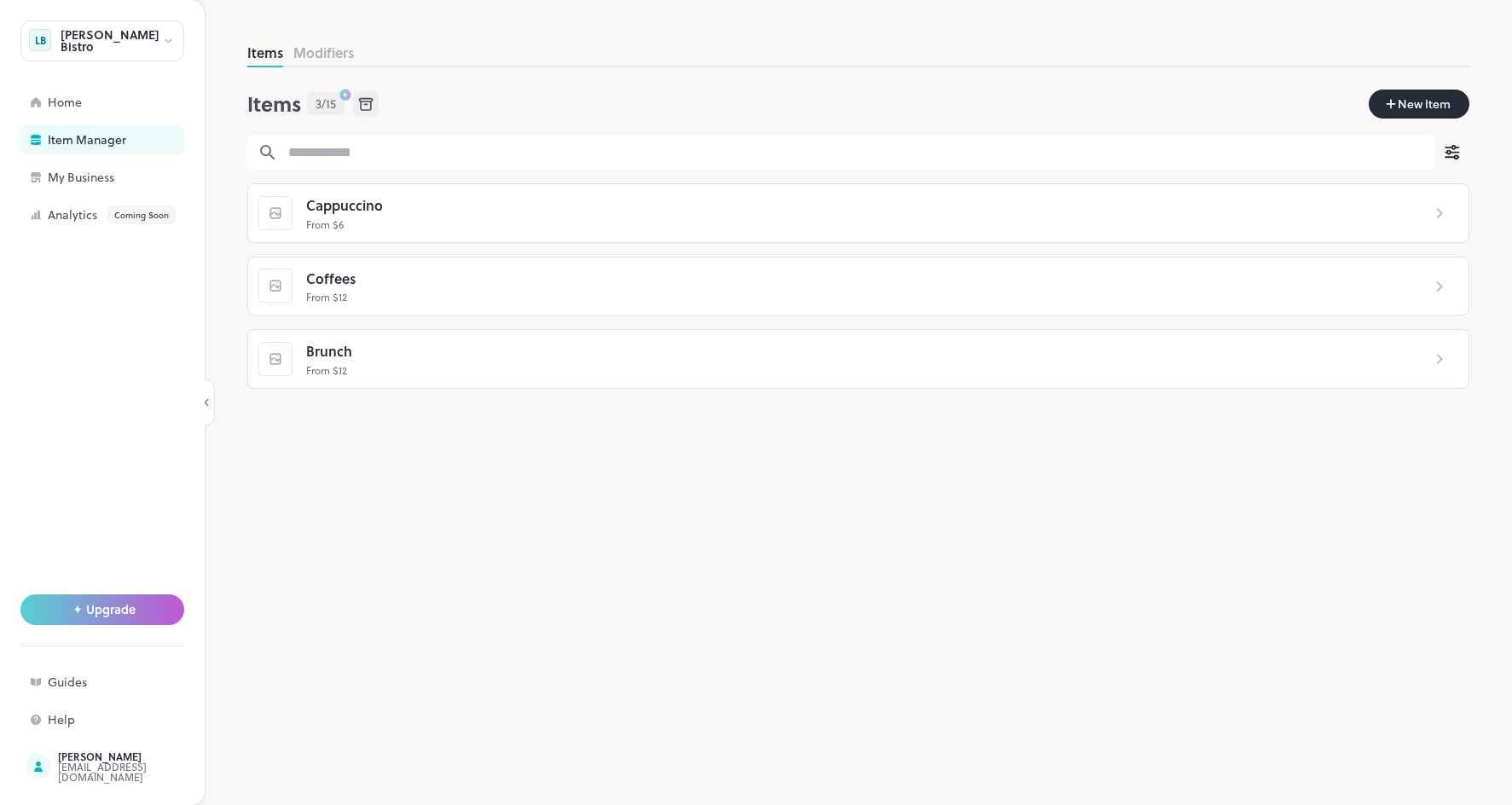
click at [365, 347] on div "Brunch" at bounding box center [856, 352] width 1100 height 22
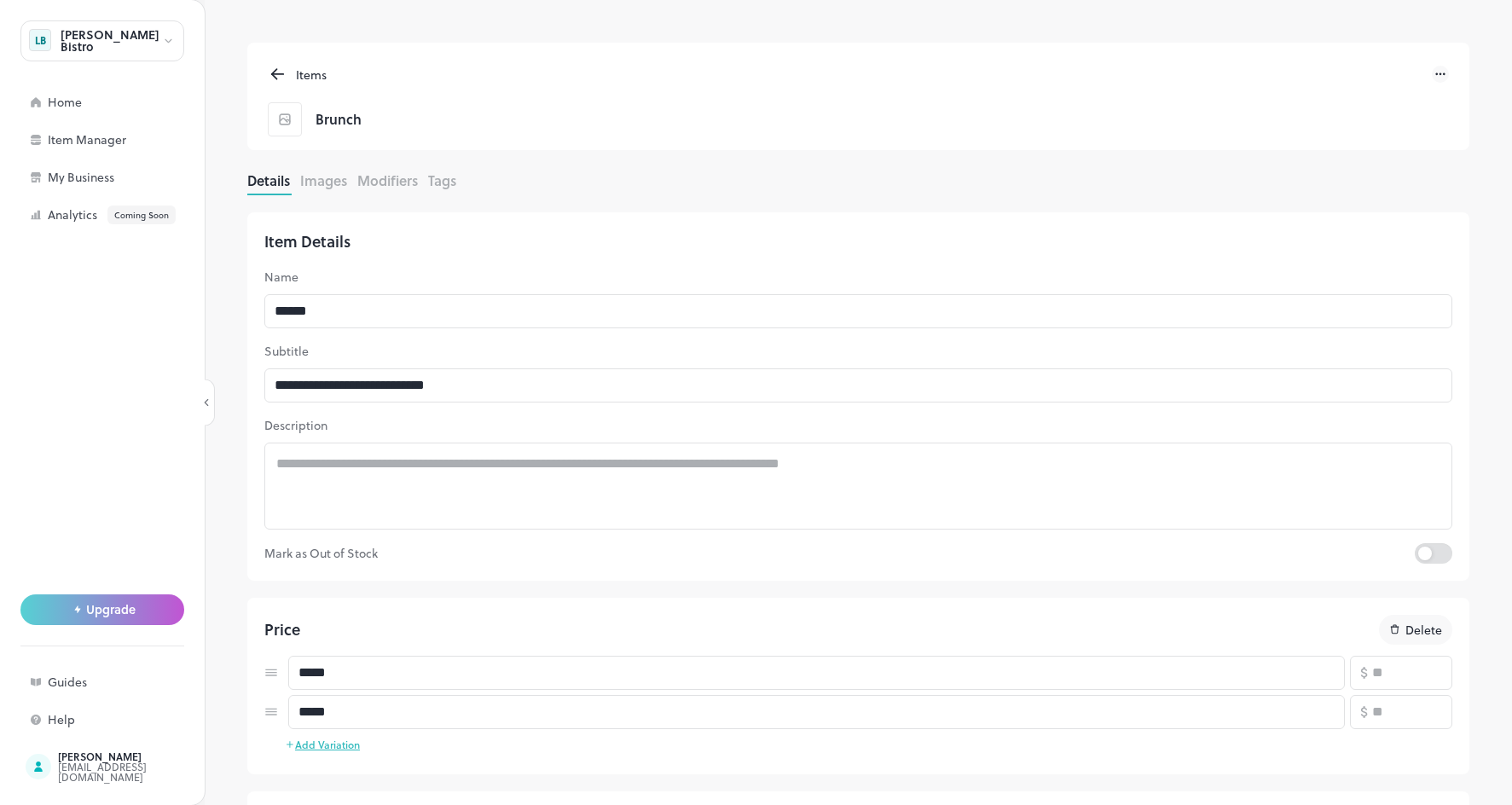
click at [397, 184] on button "Modifiers" at bounding box center [387, 180] width 61 height 20
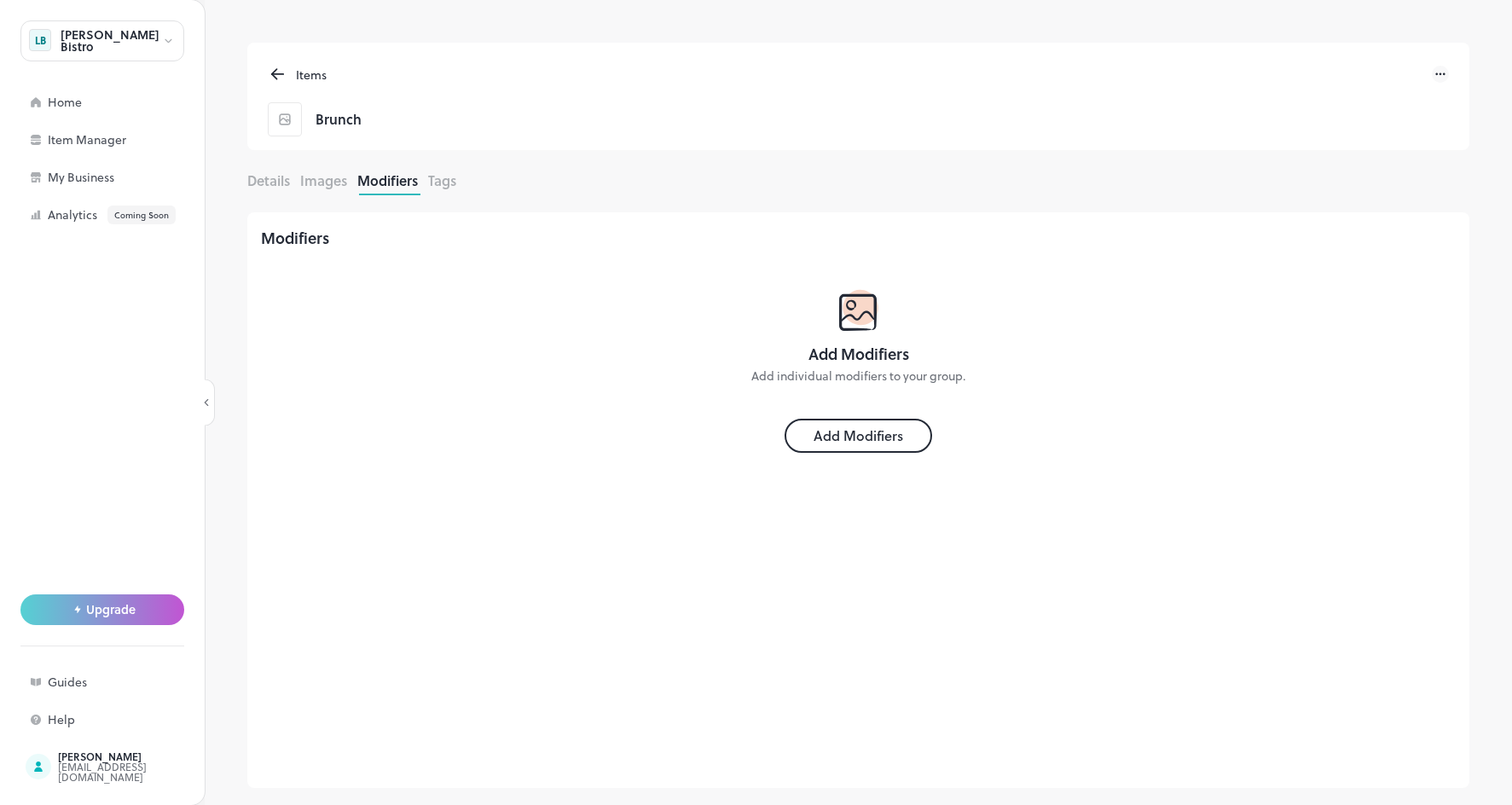
click at [277, 72] on icon at bounding box center [277, 74] width 20 height 20
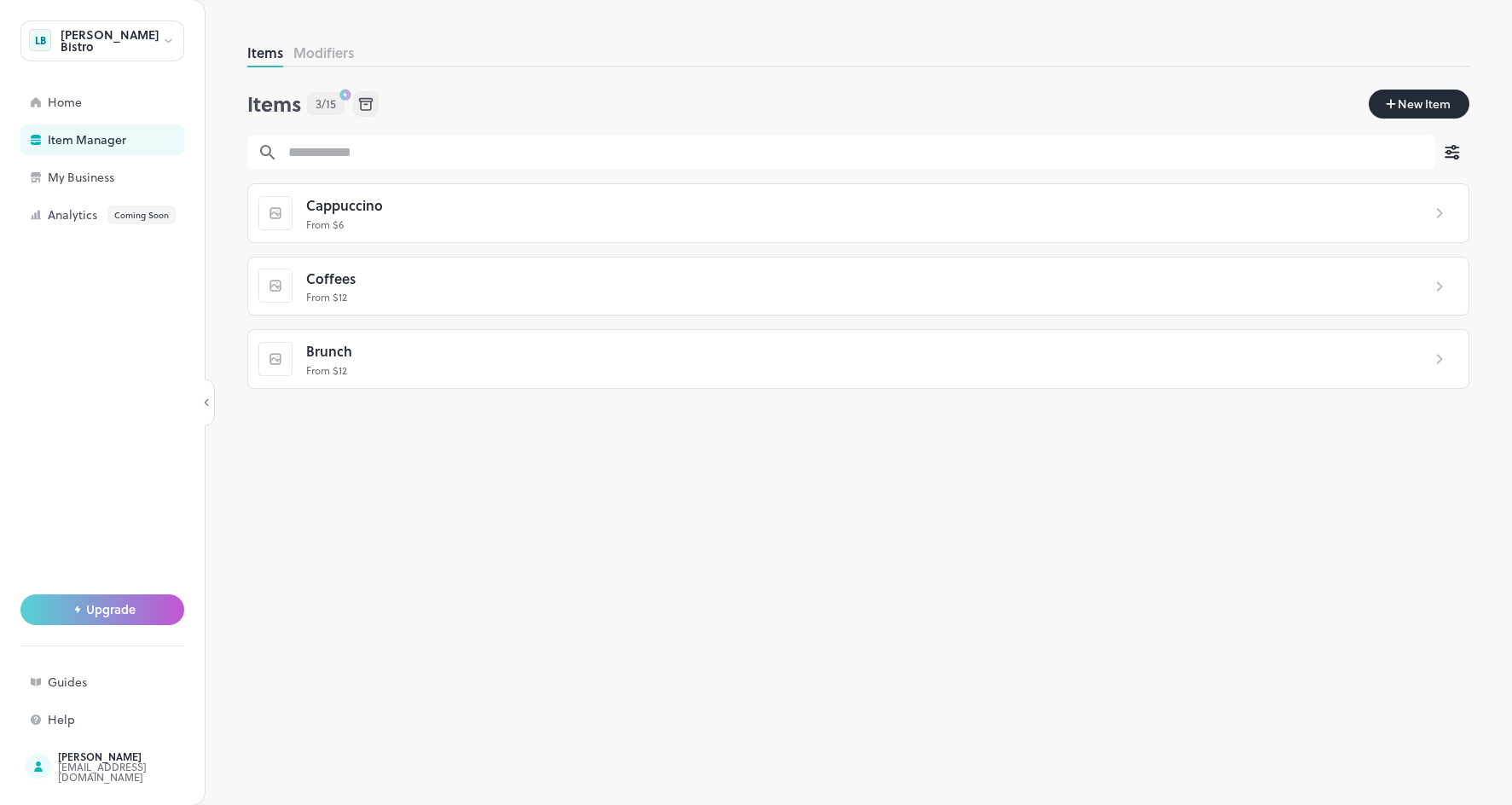
click at [331, 211] on span "Cappuccino" at bounding box center [345, 206] width 77 height 22
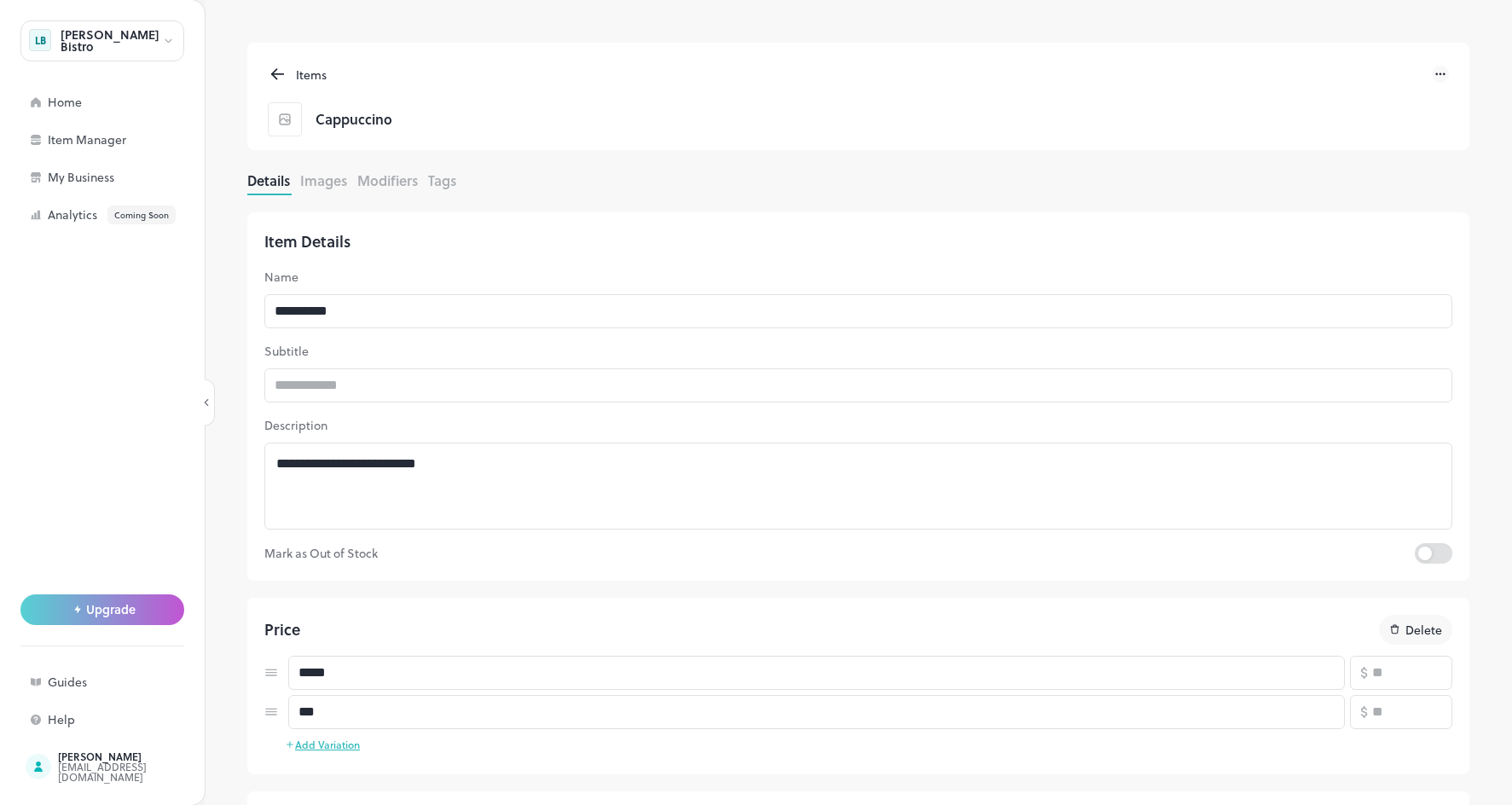
click at [330, 184] on button "Images" at bounding box center [324, 180] width 47 height 20
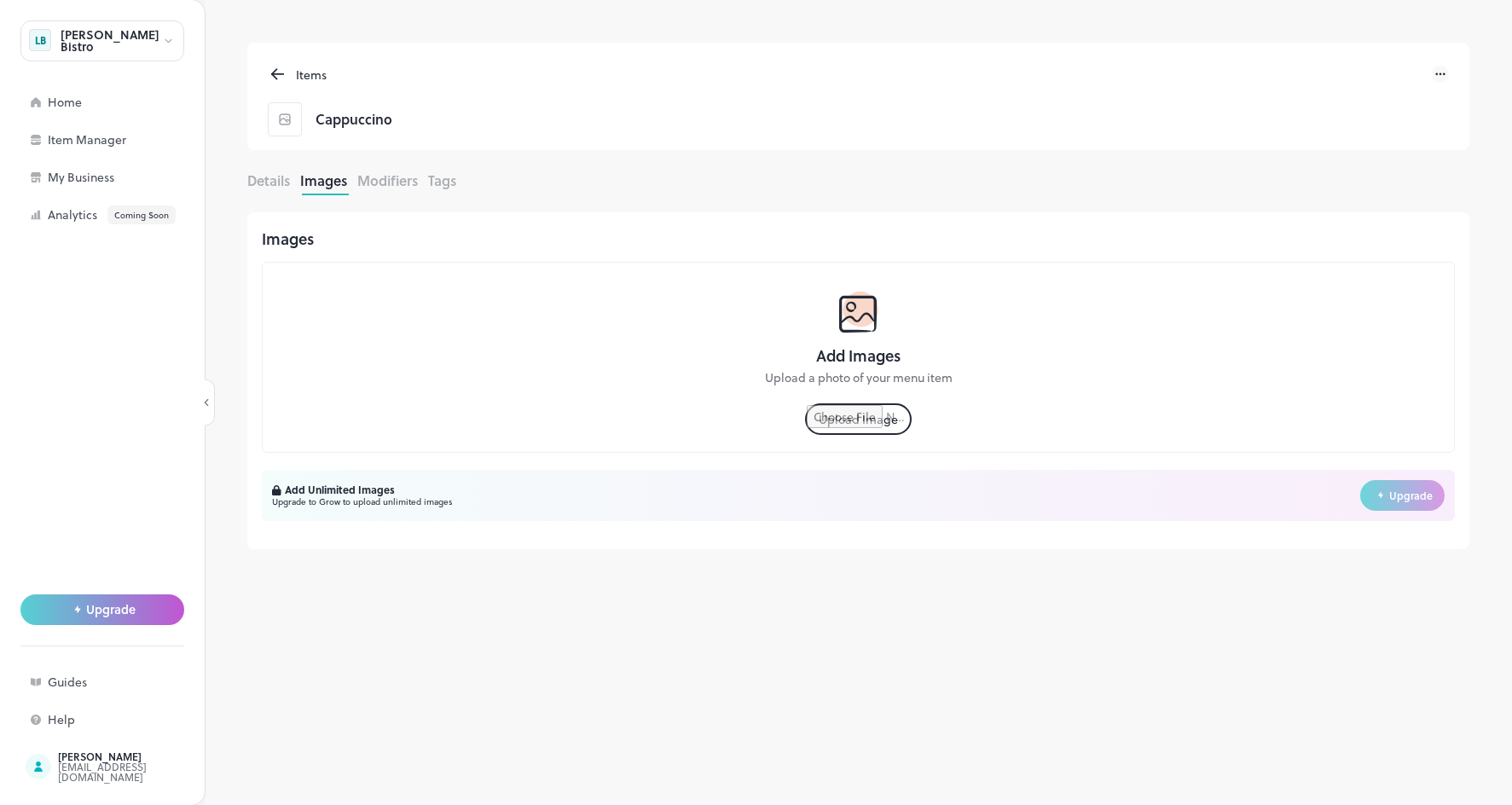
click at [387, 184] on button "Modifiers" at bounding box center [387, 180] width 61 height 20
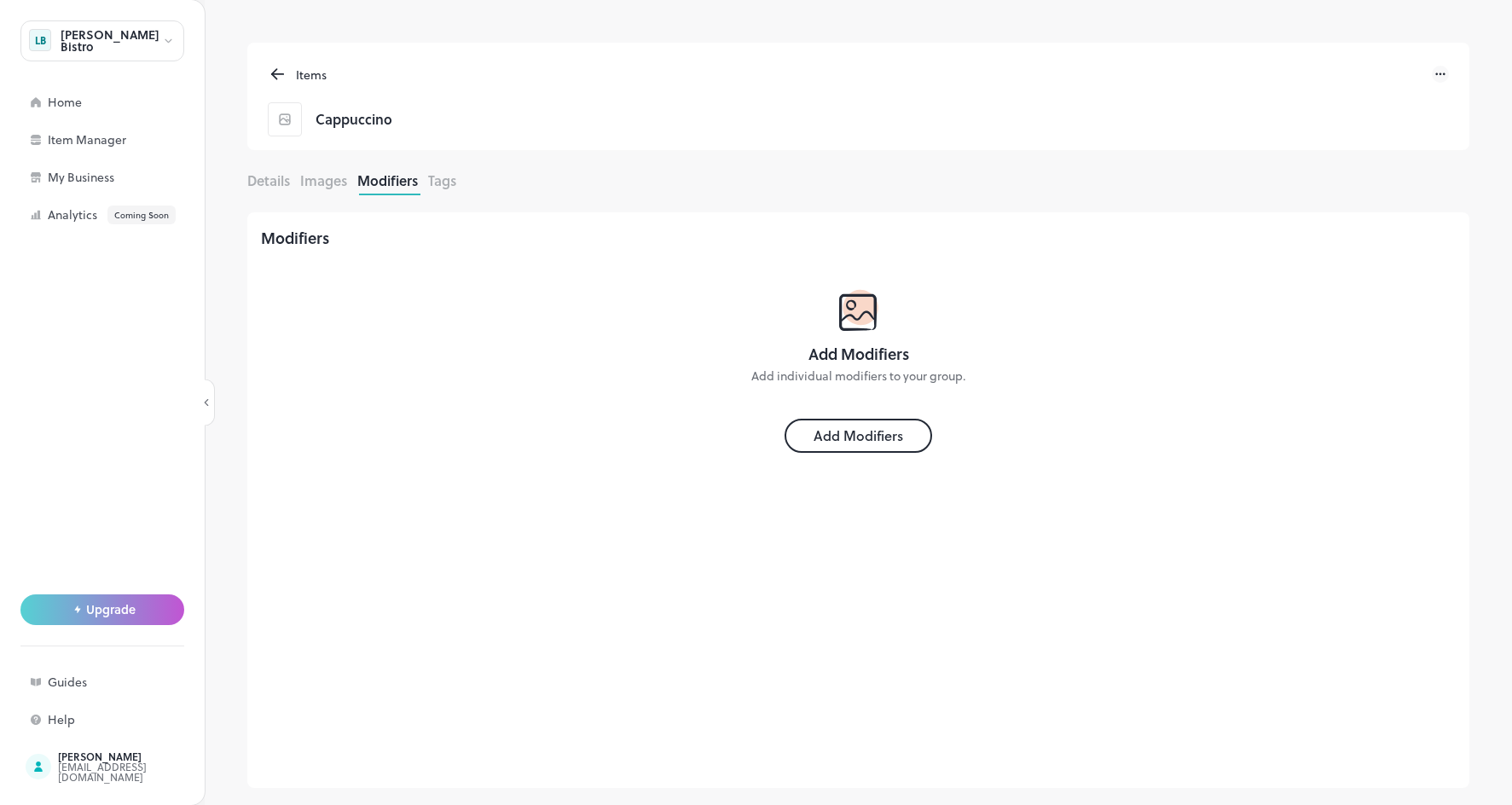
scroll to position [0, 1]
click at [460, 183] on div "Details Images Modifiers Tags" at bounding box center [858, 183] width 1222 height 25
drag, startPoint x: 446, startPoint y: 183, endPoint x: 424, endPoint y: 182, distance: 22.0
click at [446, 183] on button "Tags" at bounding box center [441, 180] width 28 height 20
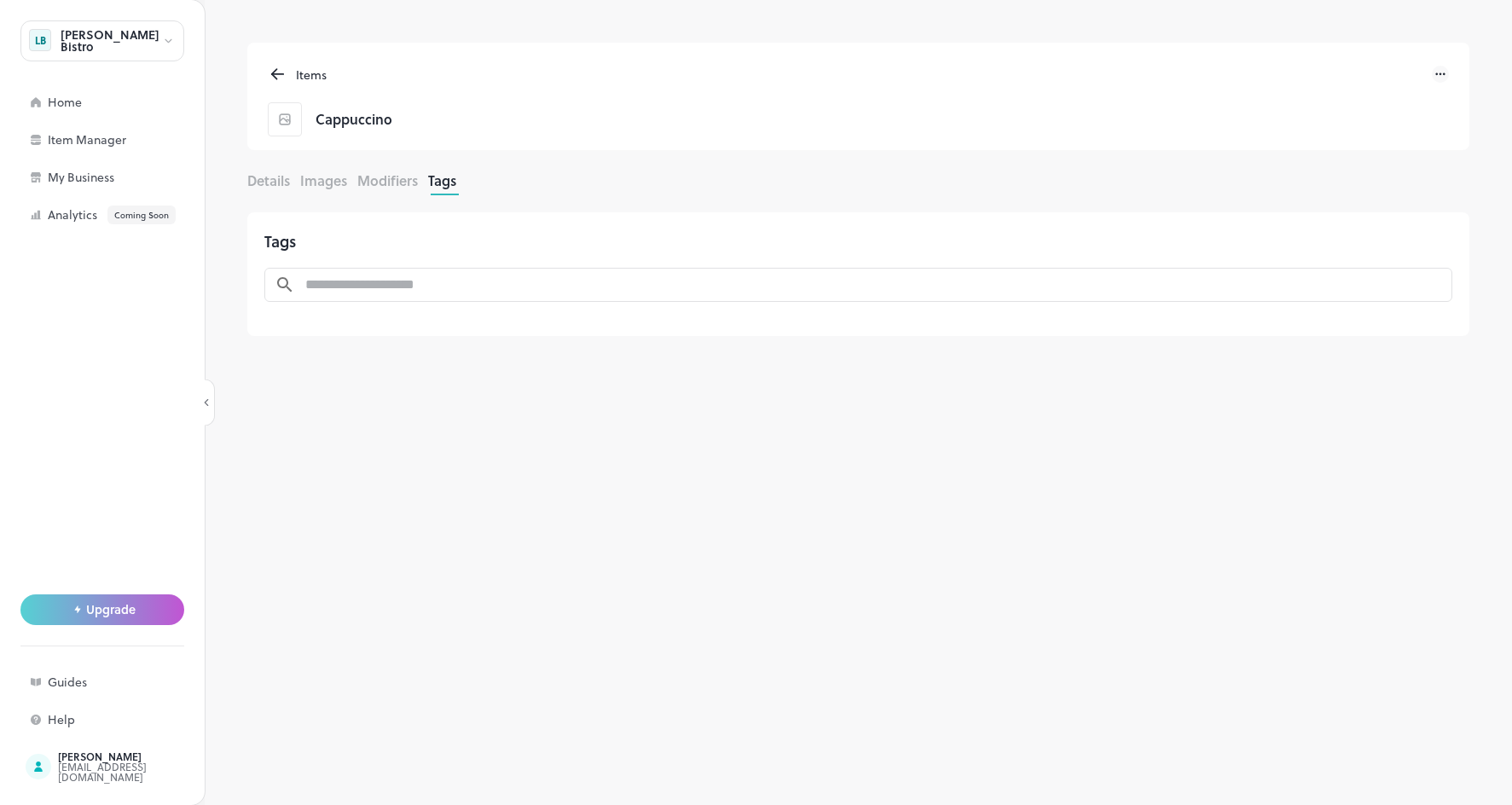
click at [296, 183] on div "Details Images Modifiers Tags" at bounding box center [858, 183] width 1222 height 25
click at [290, 183] on button "Details" at bounding box center [269, 180] width 43 height 20
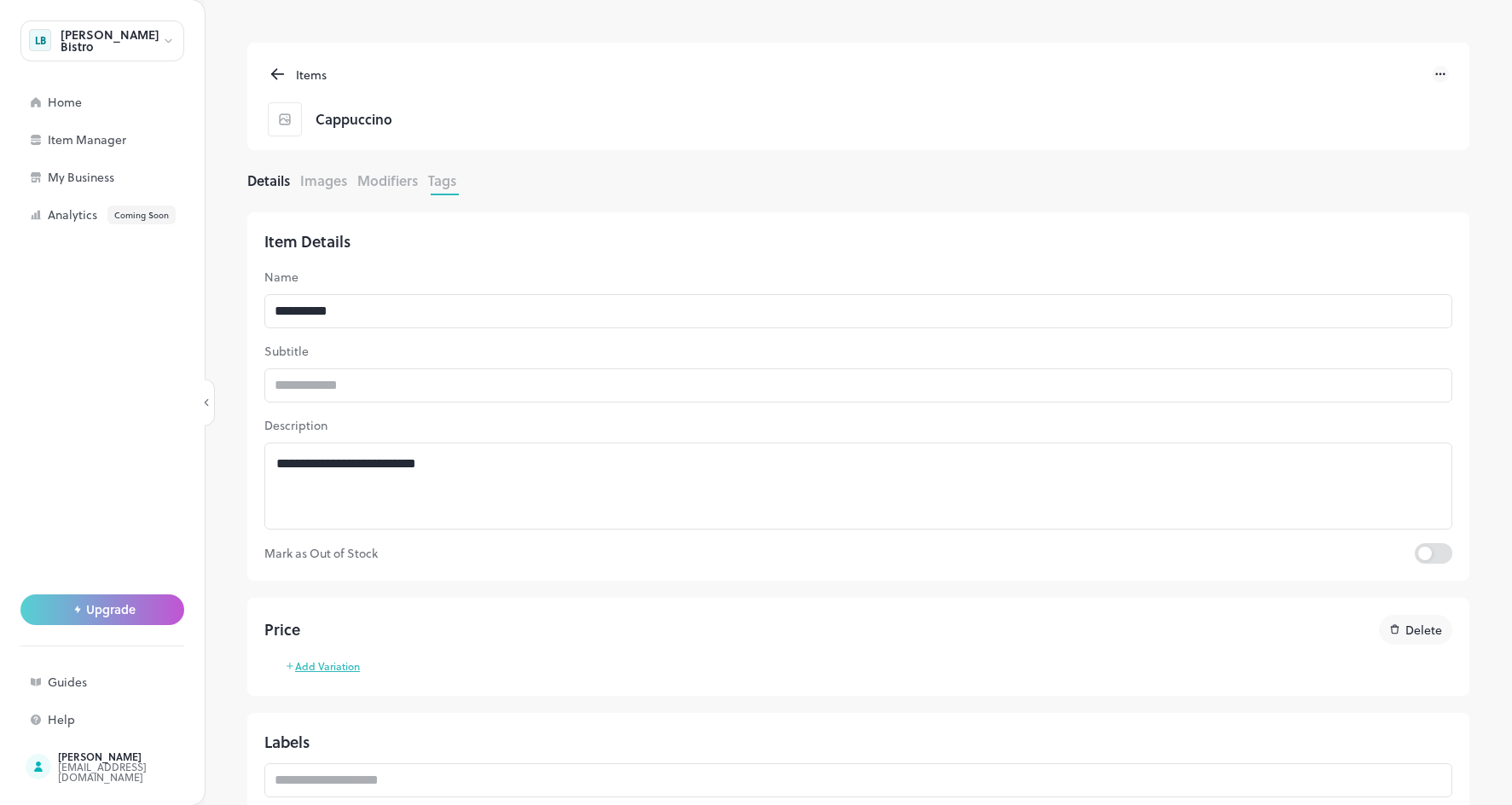
type input "*****"
type input "***"
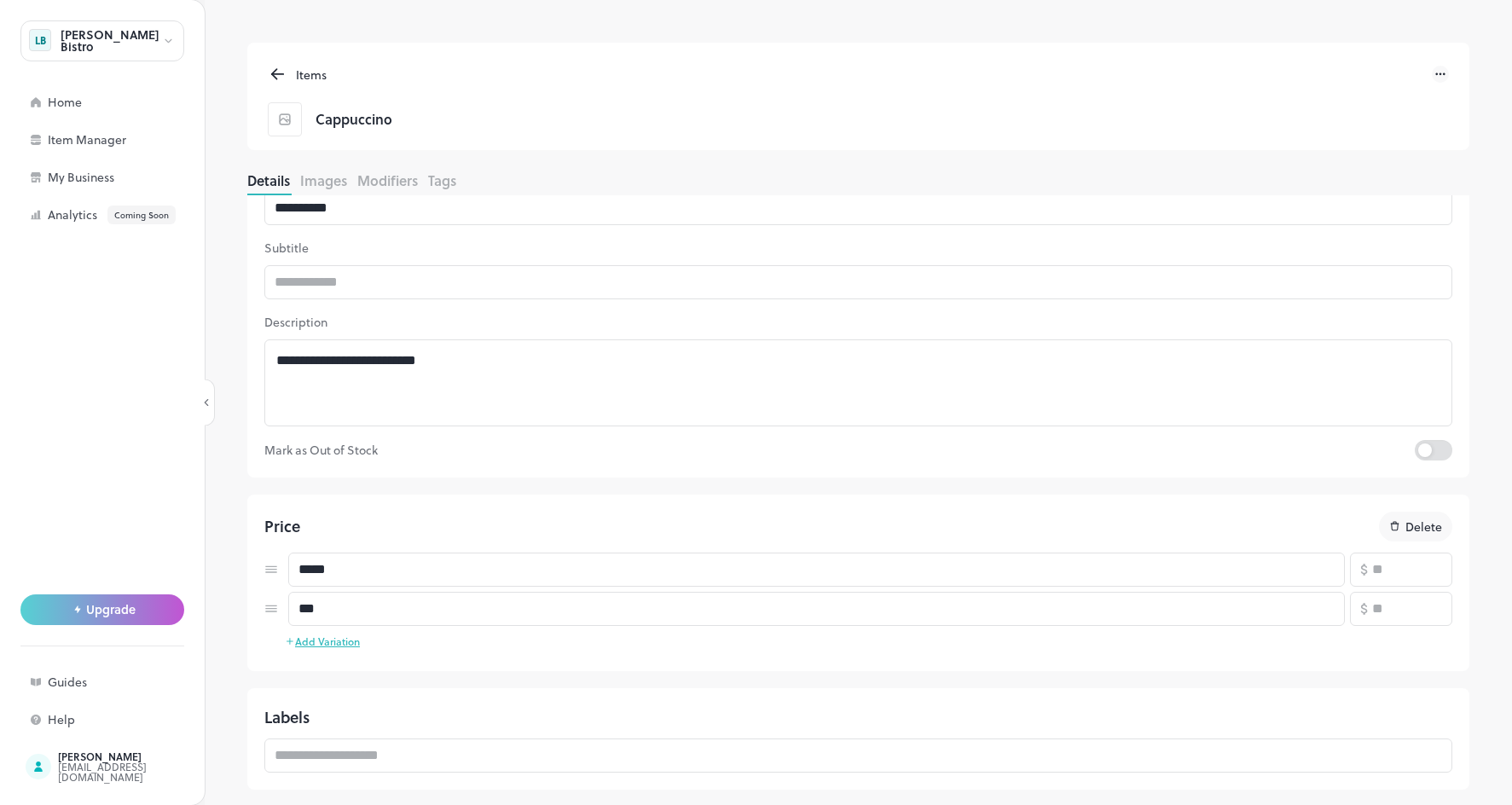
click at [327, 449] on p "Mark as Out of Stock" at bounding box center [839, 450] width 1150 height 20
